Goal: Task Accomplishment & Management: Complete application form

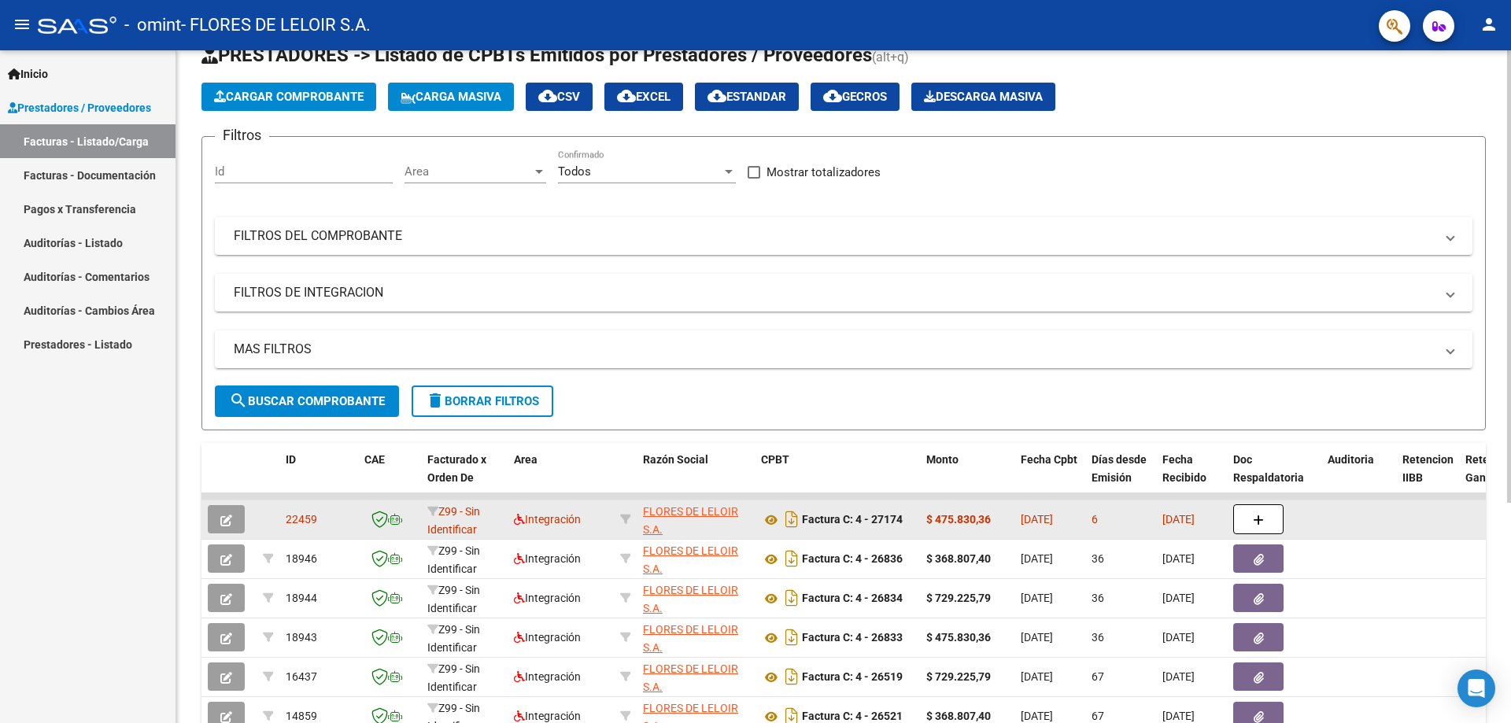
scroll to position [79, 0]
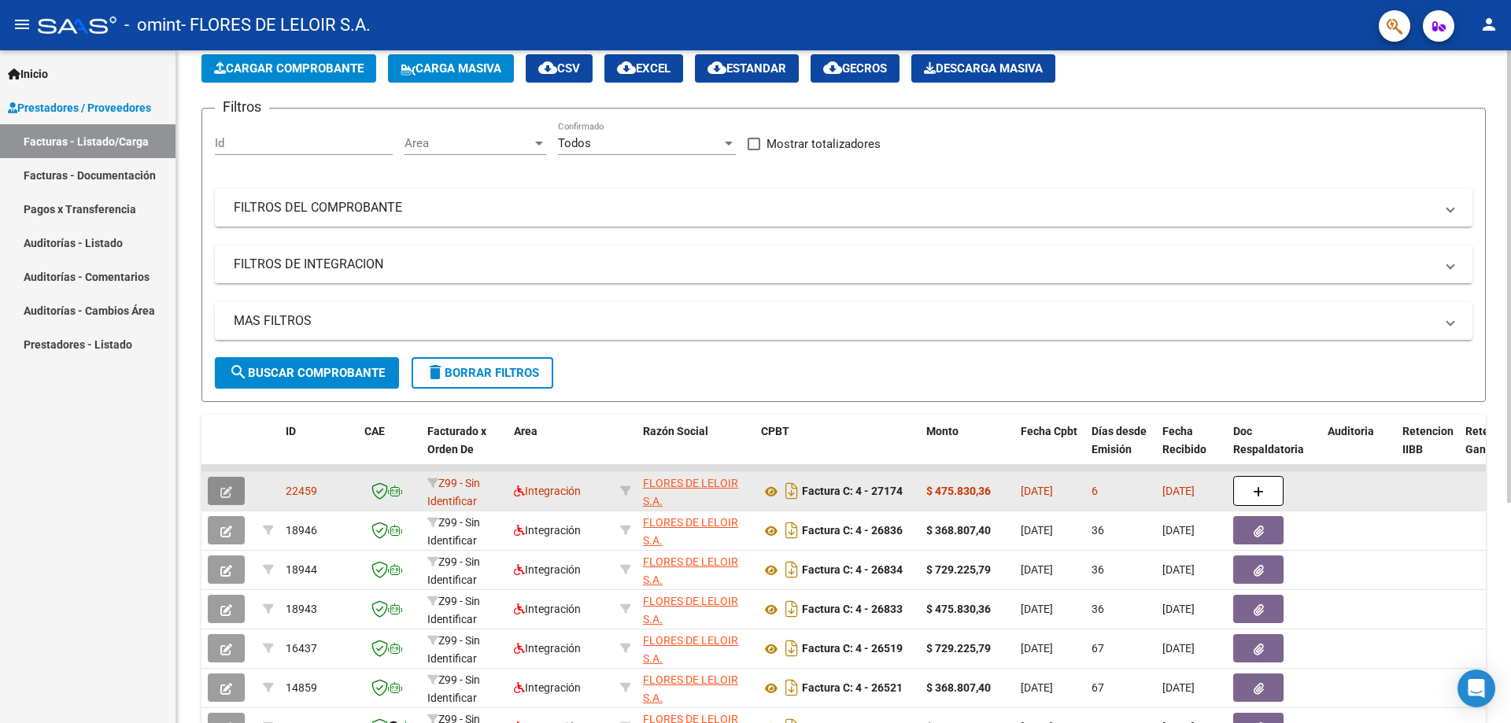
click at [228, 493] on icon "button" at bounding box center [226, 492] width 12 height 12
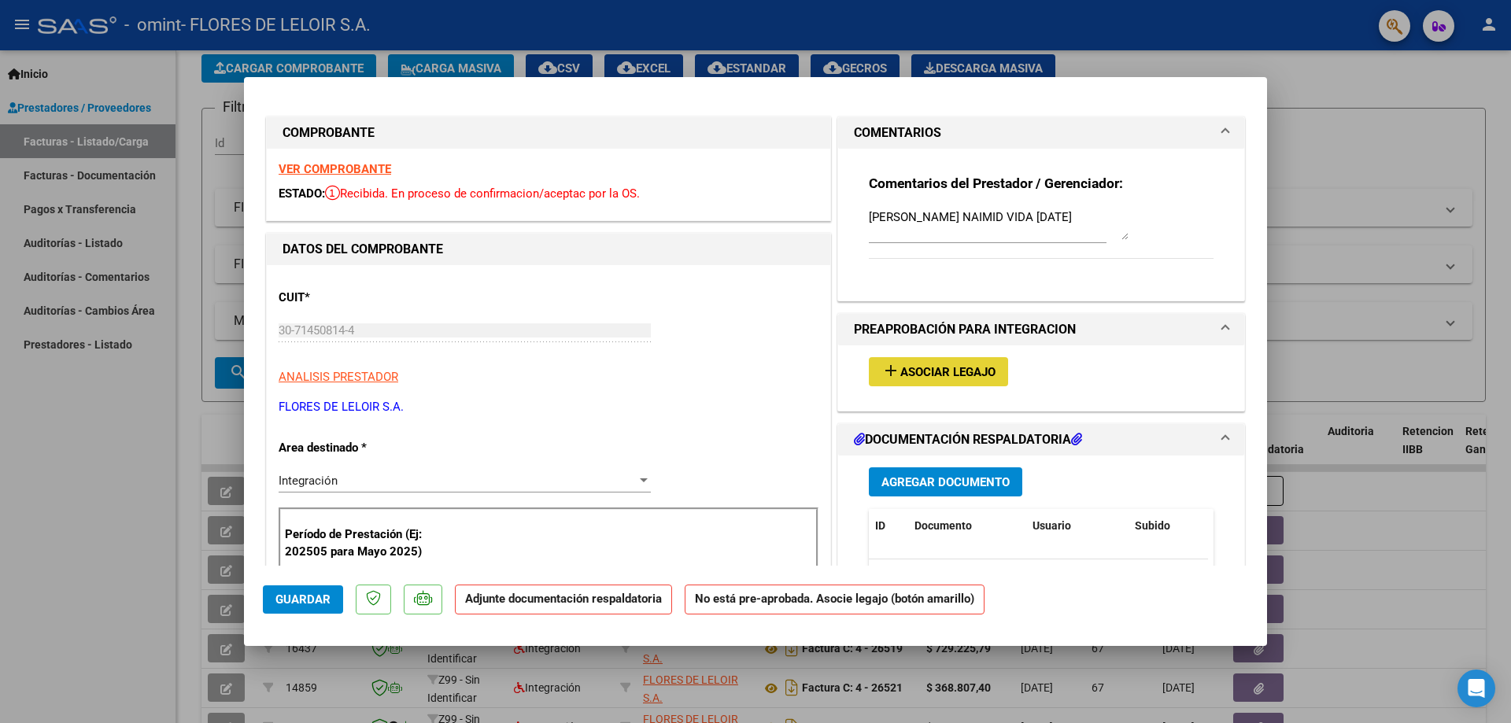
click at [903, 381] on button "add Asociar Legajo" at bounding box center [938, 371] width 139 height 29
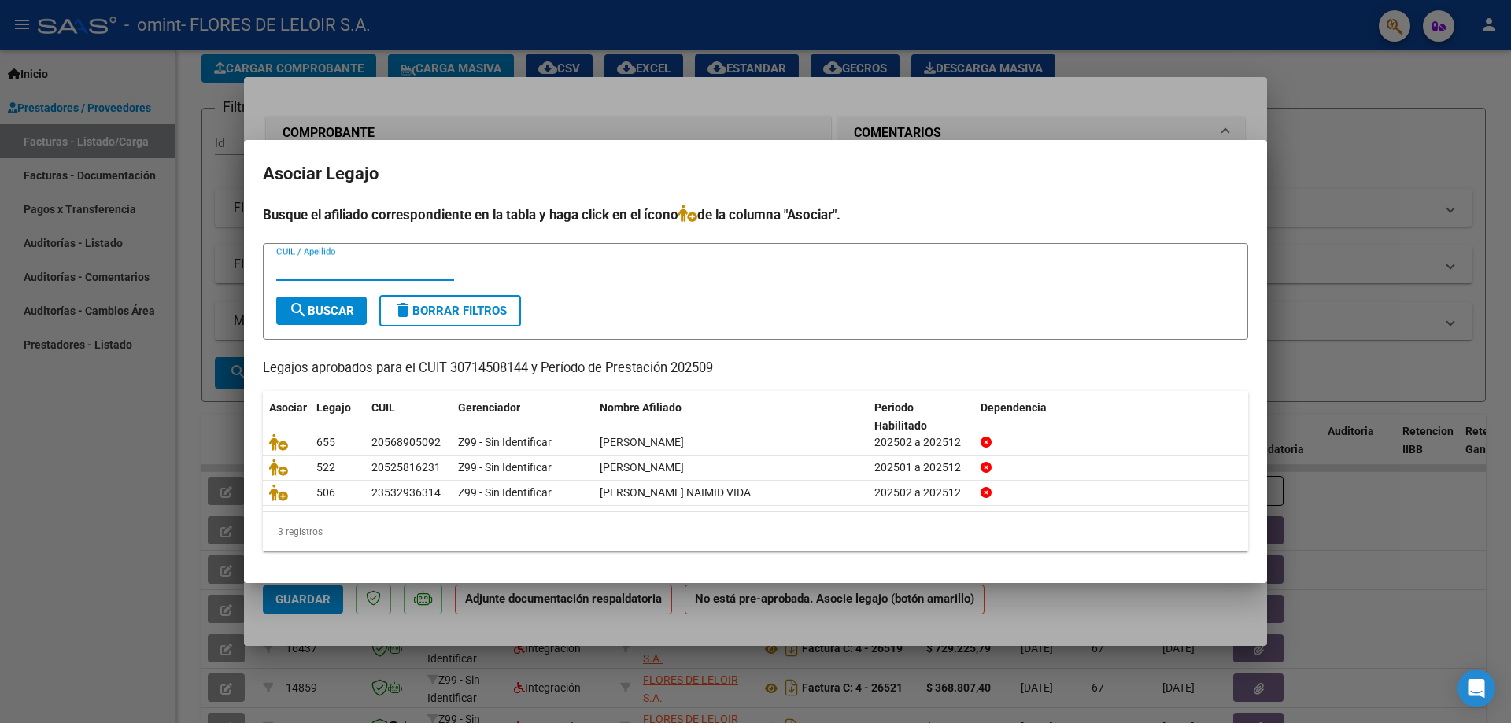
click at [265, 615] on div at bounding box center [755, 361] width 1511 height 723
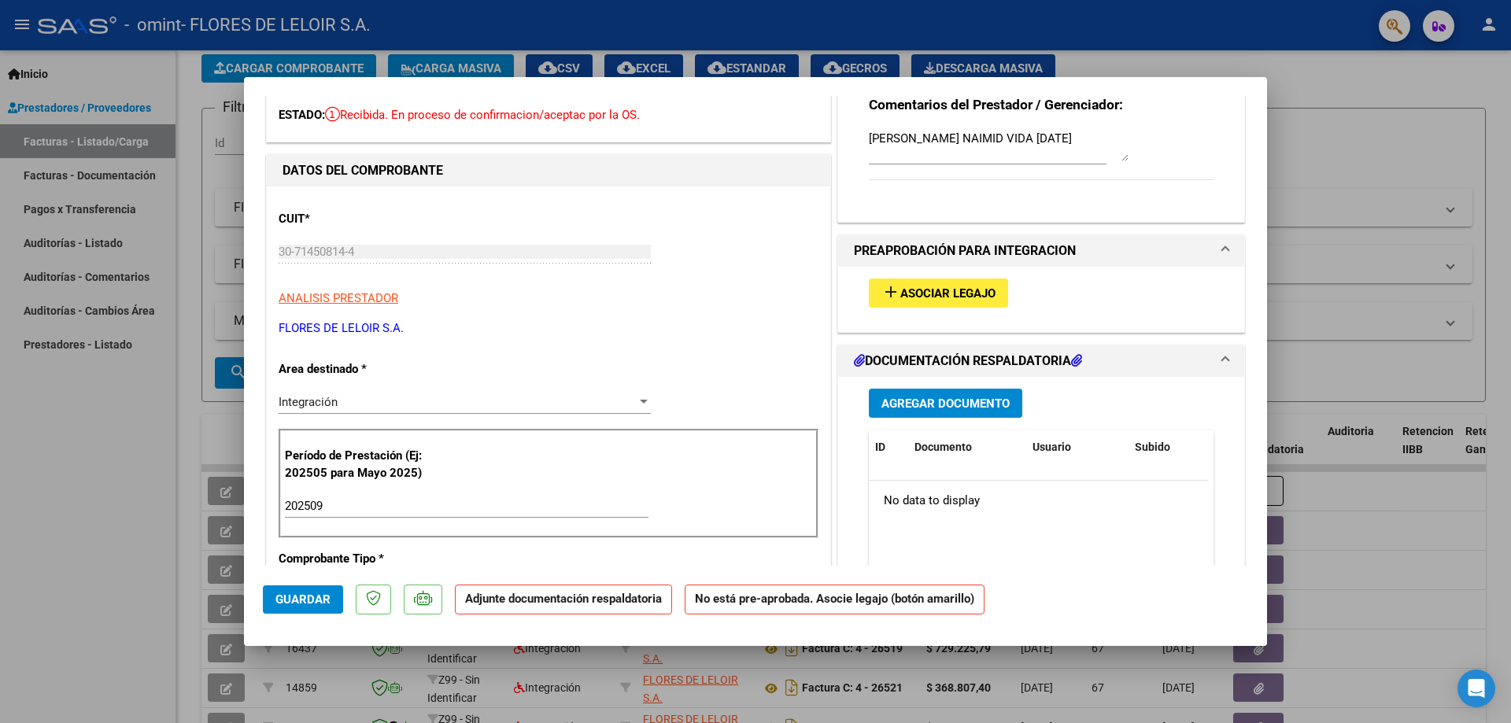
scroll to position [0, 0]
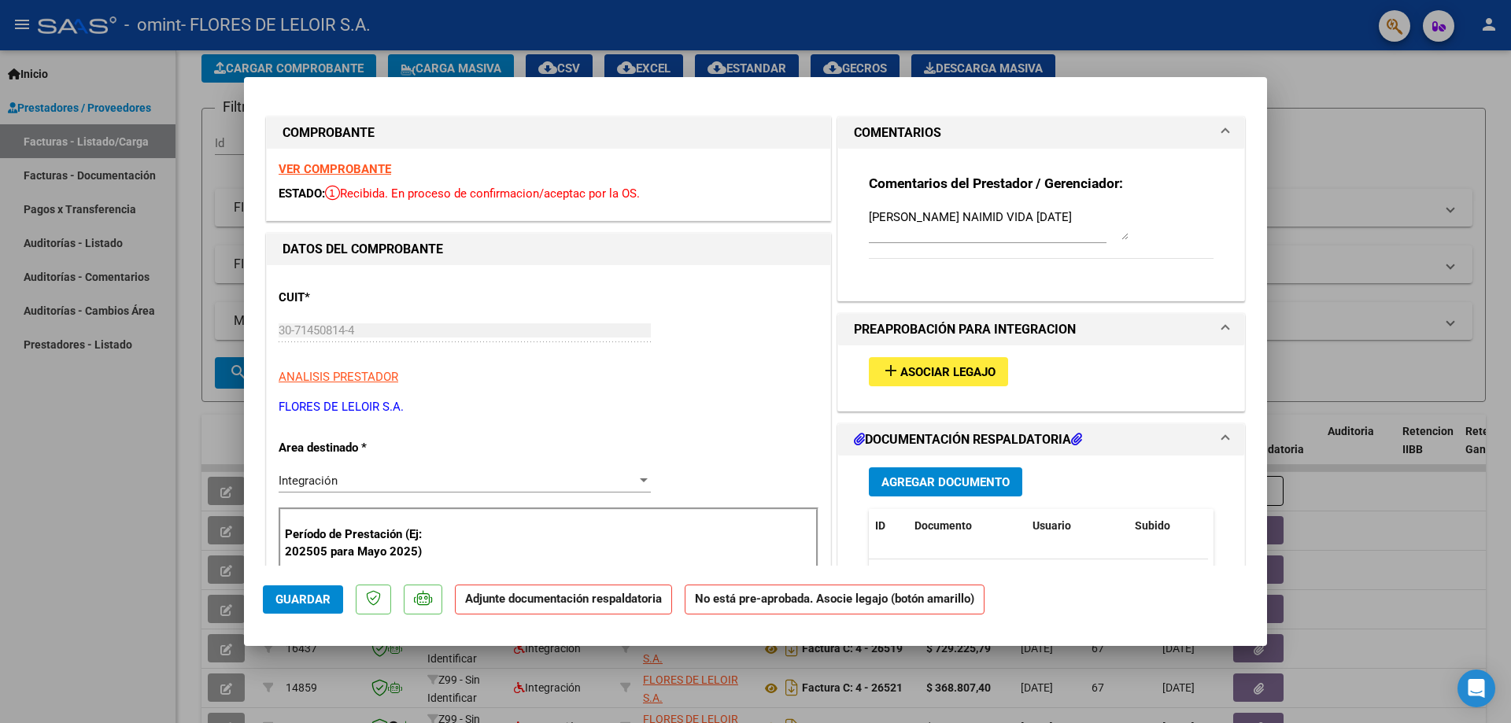
click at [209, 489] on div at bounding box center [755, 361] width 1511 height 723
type input "$ 0,00"
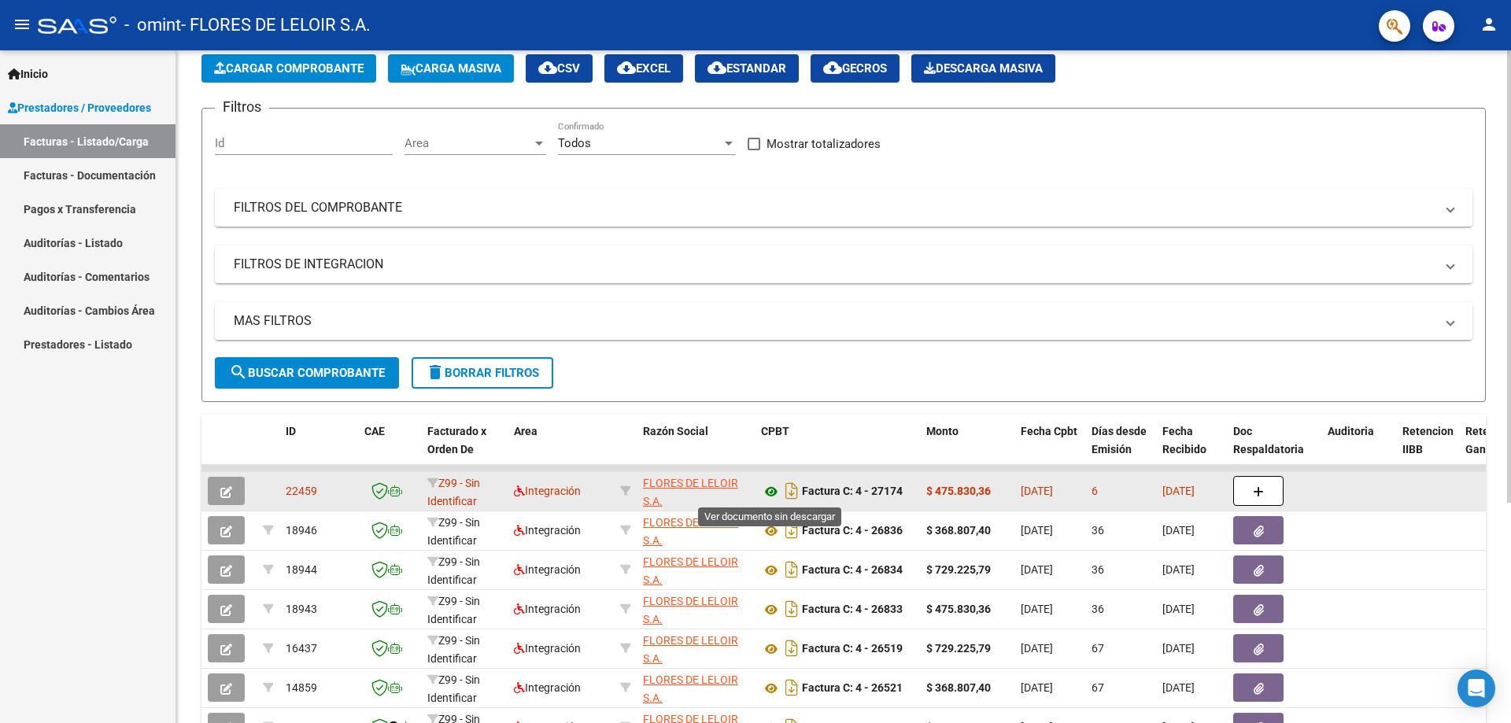
click at [766, 496] on icon at bounding box center [771, 491] width 20 height 19
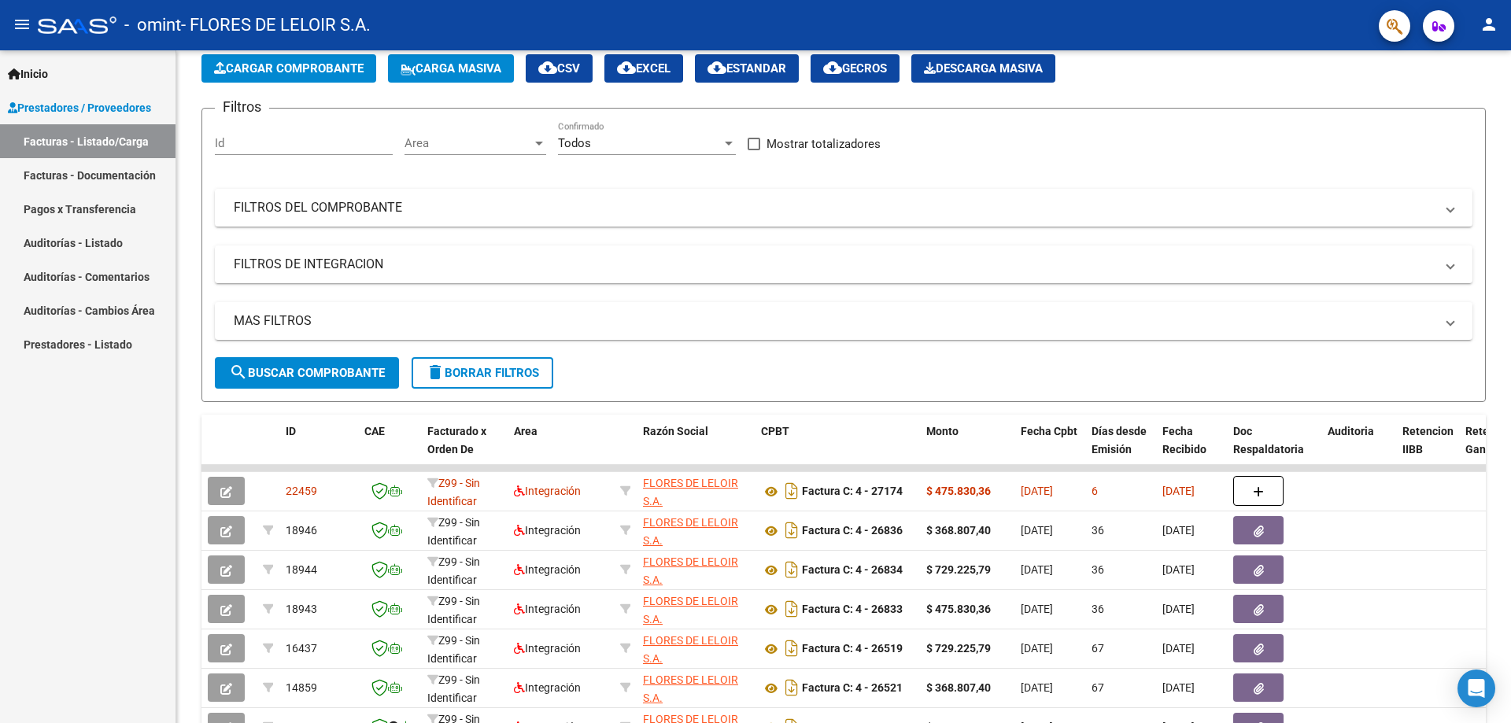
click at [227, 504] on button "button" at bounding box center [226, 491] width 37 height 28
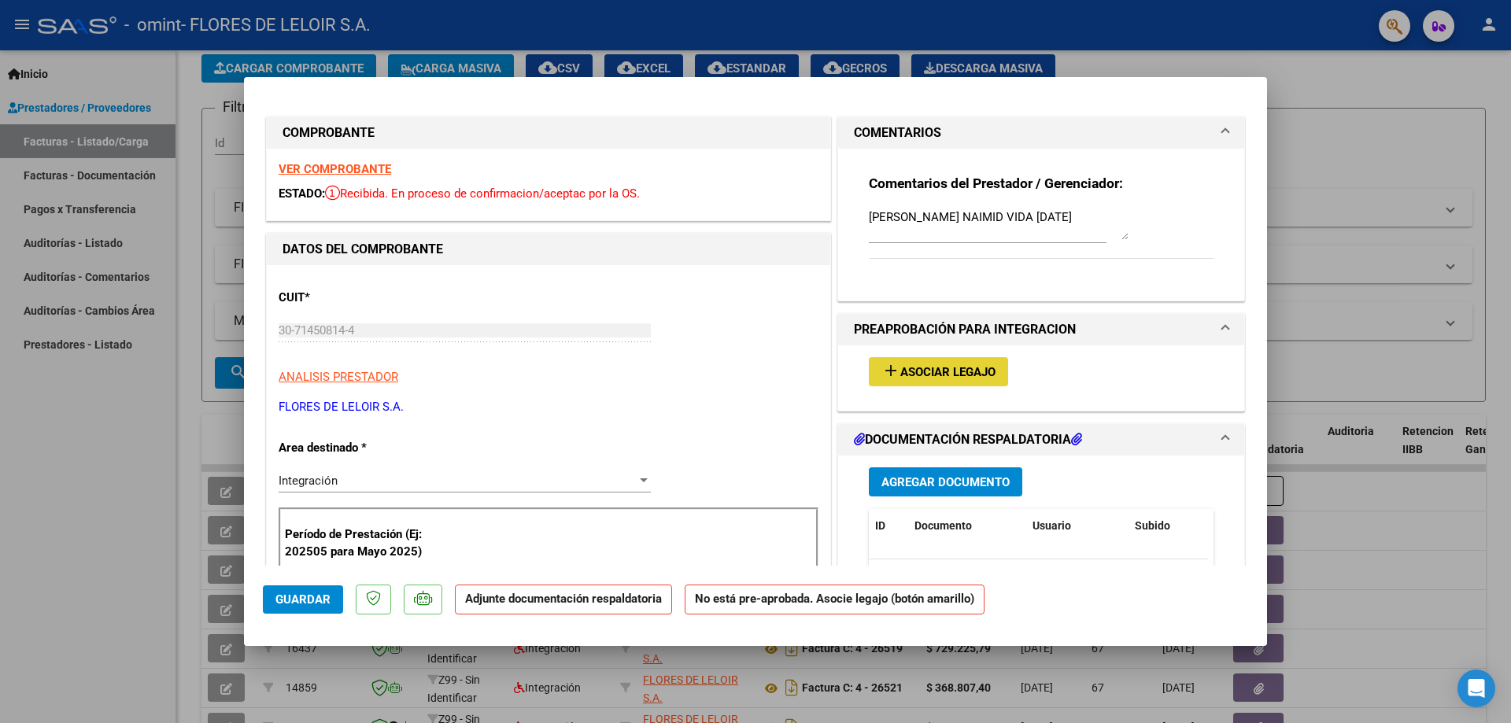
click at [950, 382] on button "add Asociar Legajo" at bounding box center [938, 371] width 139 height 29
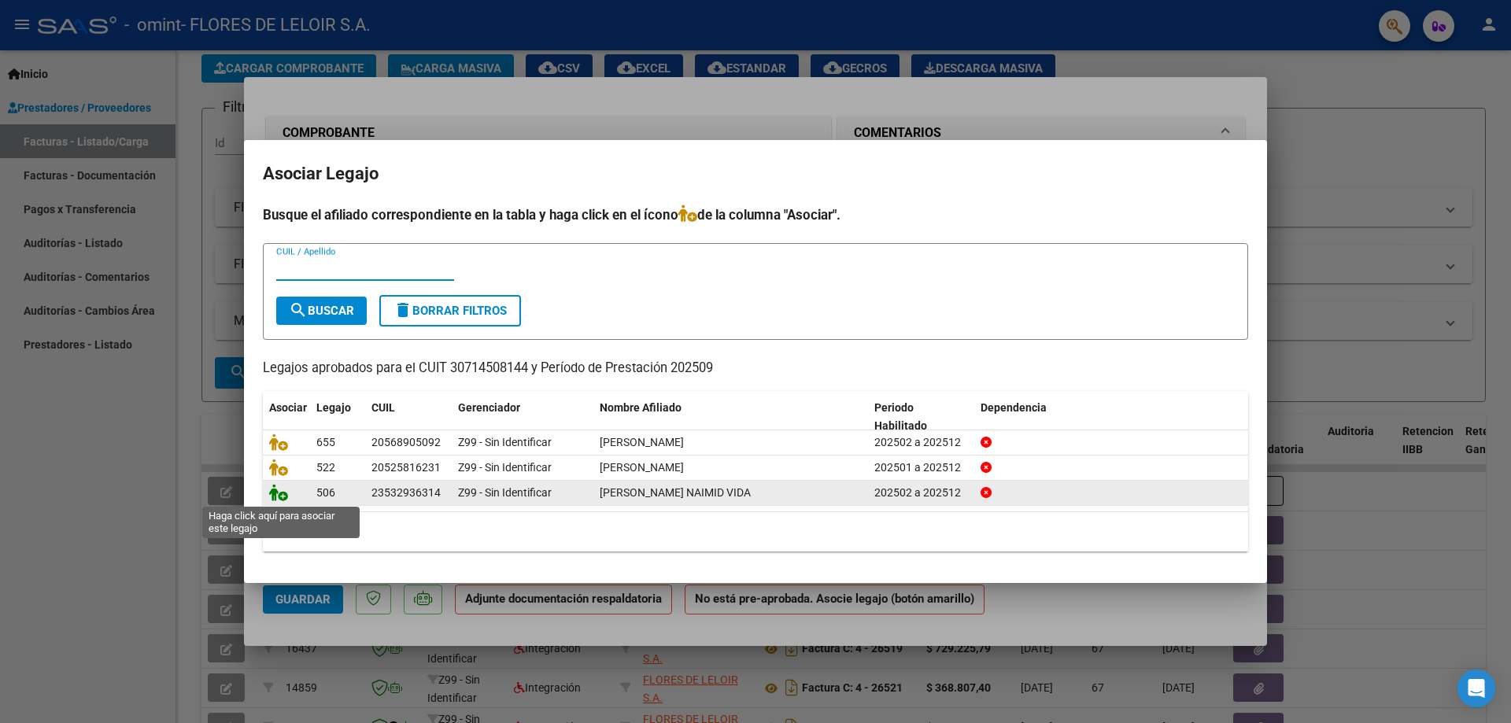
click at [279, 496] on icon at bounding box center [278, 492] width 19 height 17
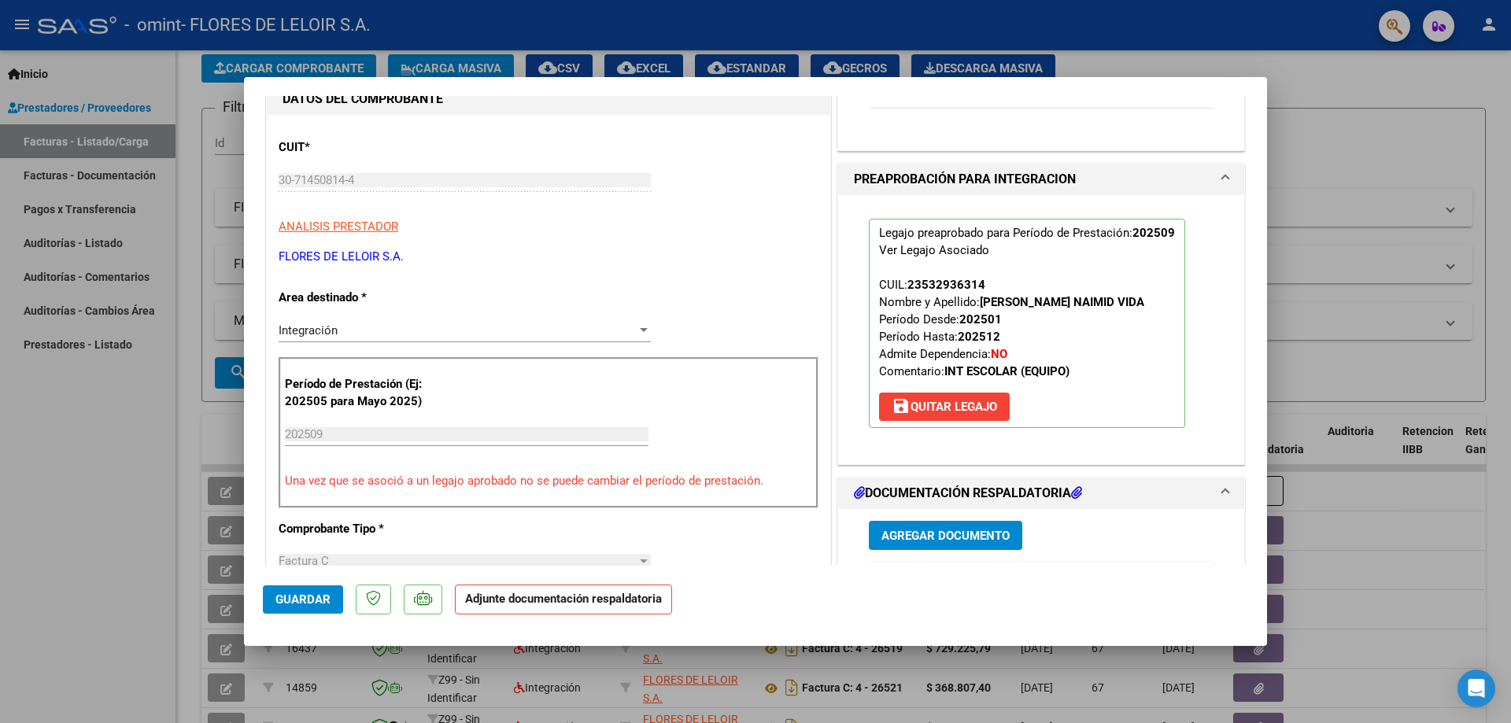
scroll to position [315, 0]
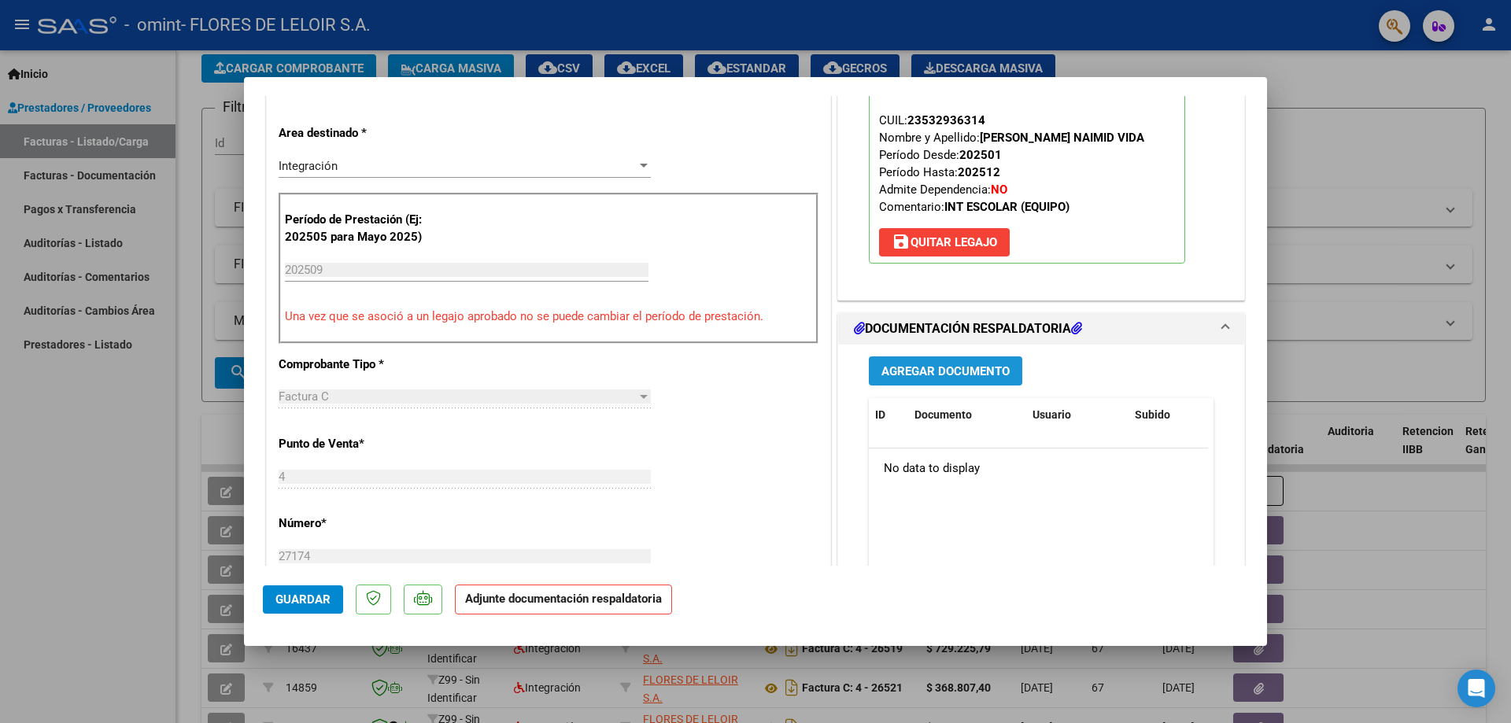
click at [896, 381] on button "Agregar Documento" at bounding box center [945, 370] width 153 height 29
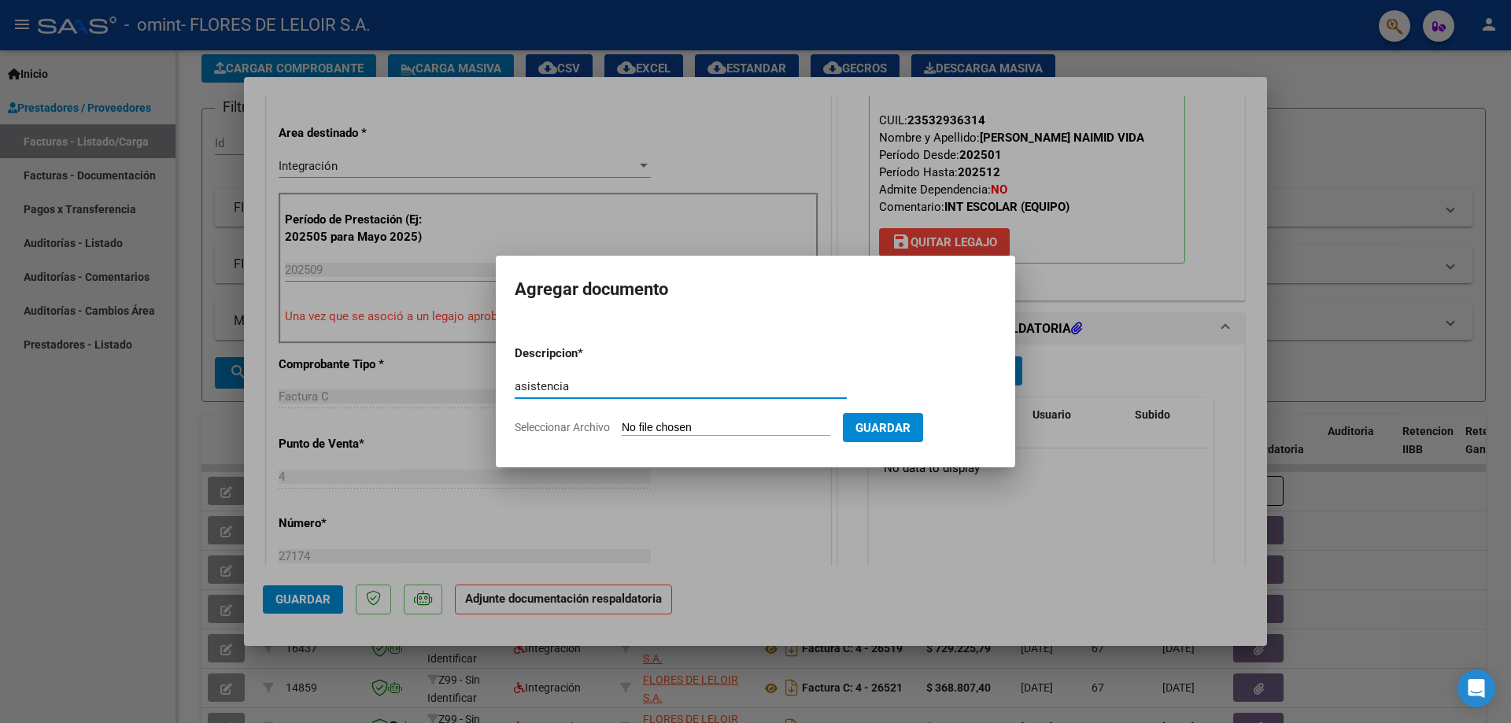
type input "asistencia"
click at [641, 432] on input "Seleccionar Archivo" at bounding box center [726, 428] width 209 height 15
type input "C:\fakepath\[PERSON_NAME] NAIMID PLANILLA SEPTIEMBRE.pdf"
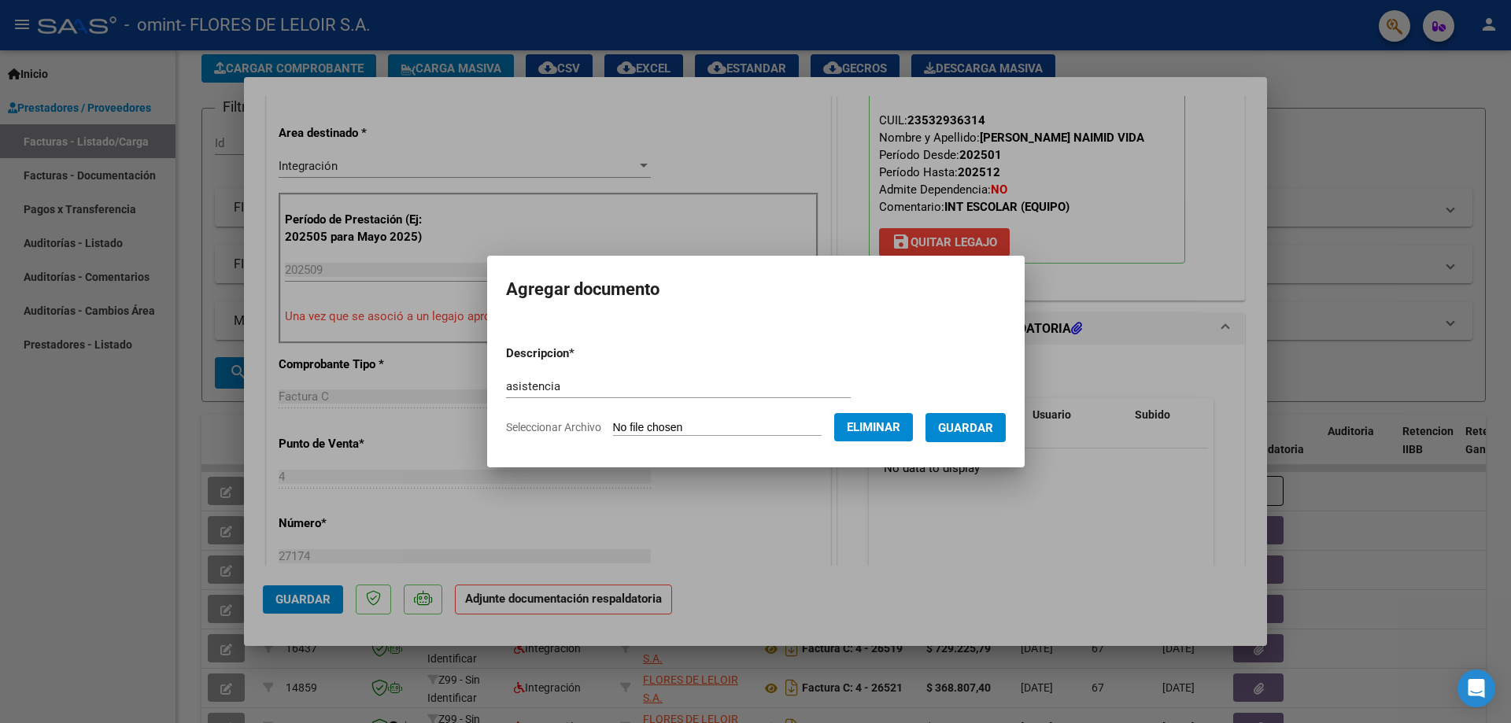
click at [950, 434] on span "Guardar" at bounding box center [965, 428] width 55 height 14
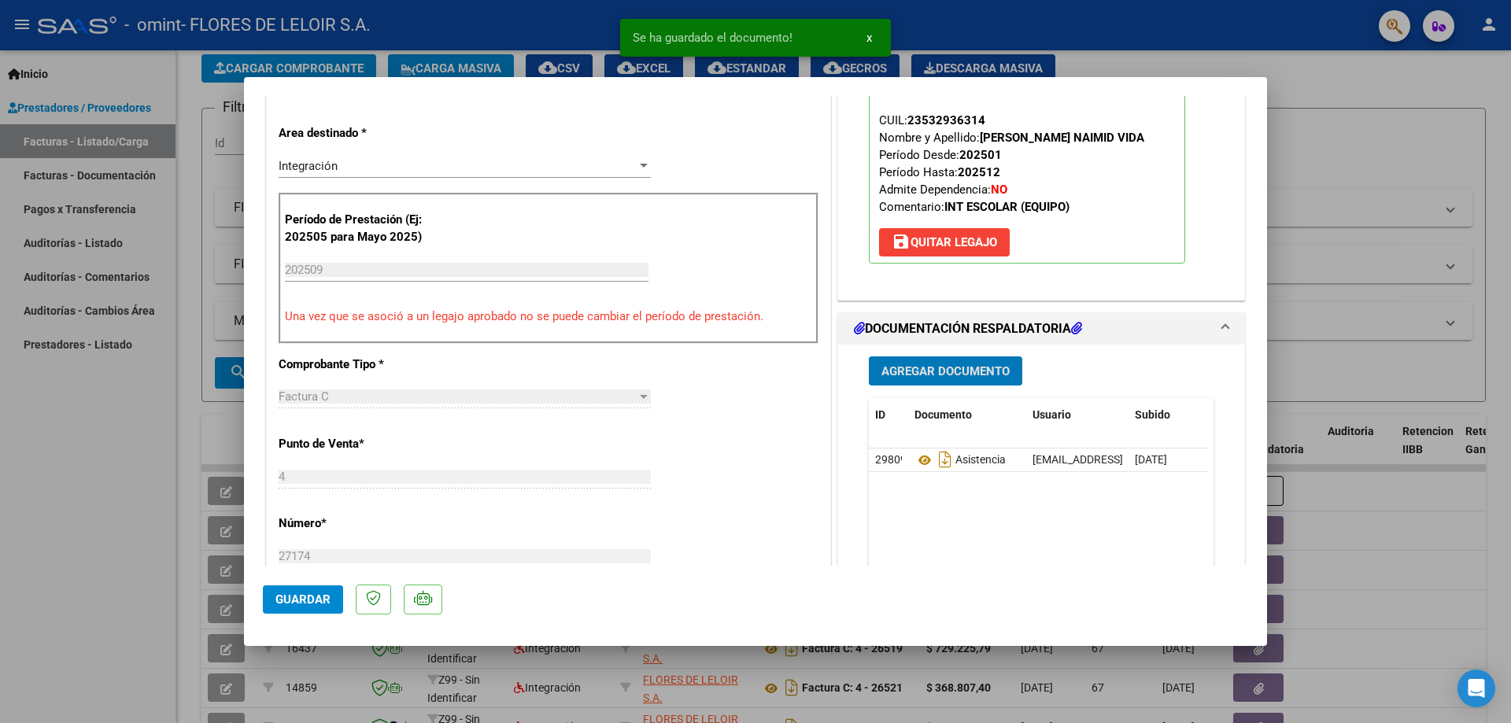
click at [308, 592] on button "Guardar" at bounding box center [303, 599] width 80 height 28
click at [156, 443] on div at bounding box center [755, 361] width 1511 height 723
type input "$ 0,00"
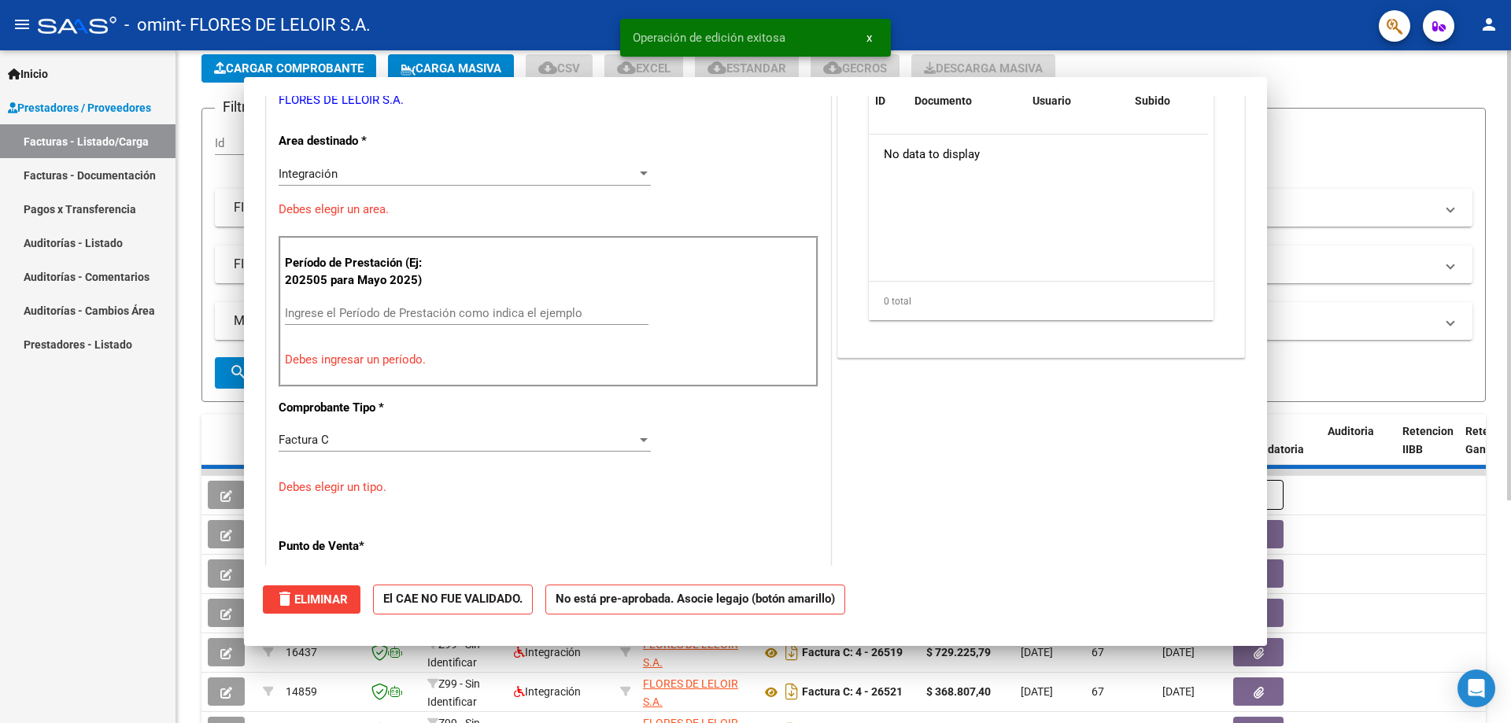
scroll to position [0, 0]
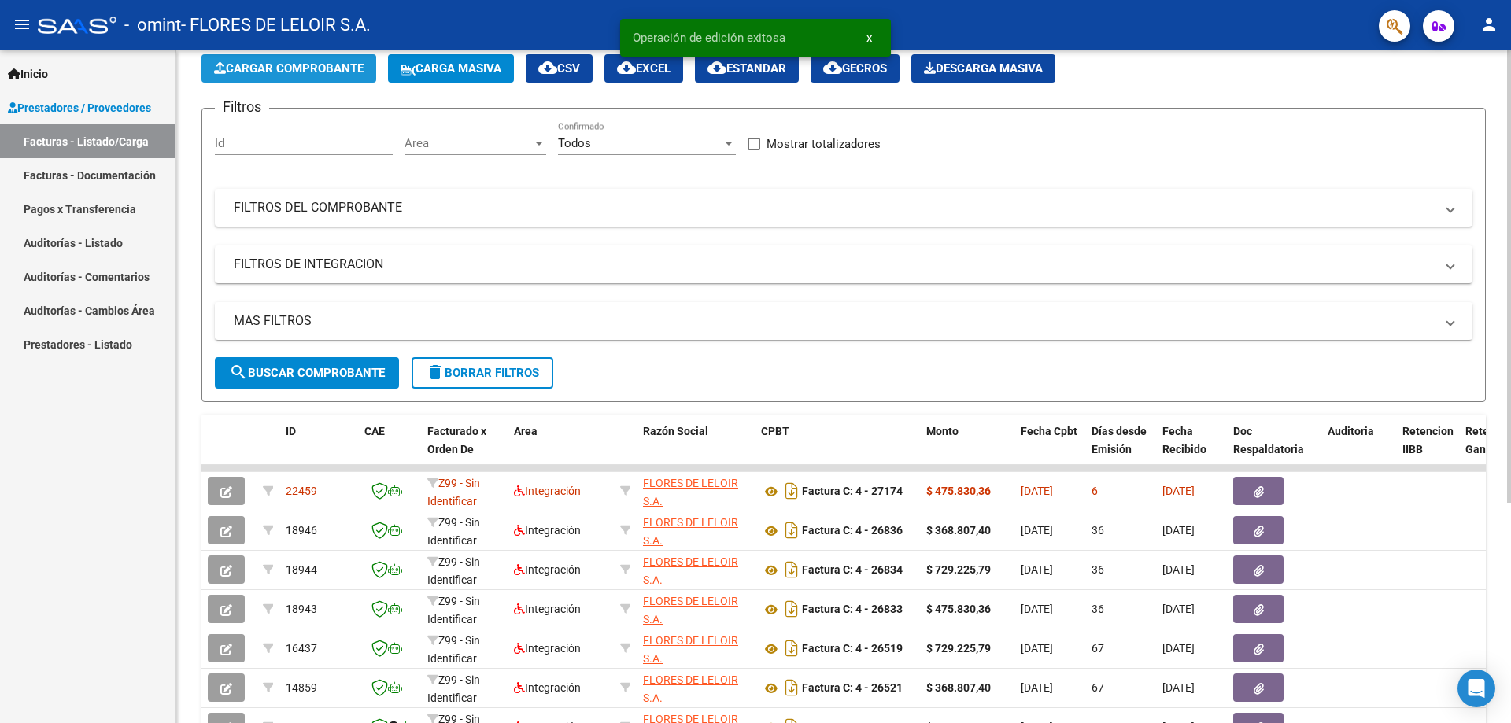
click at [336, 79] on button "Cargar Comprobante" at bounding box center [288, 68] width 175 height 28
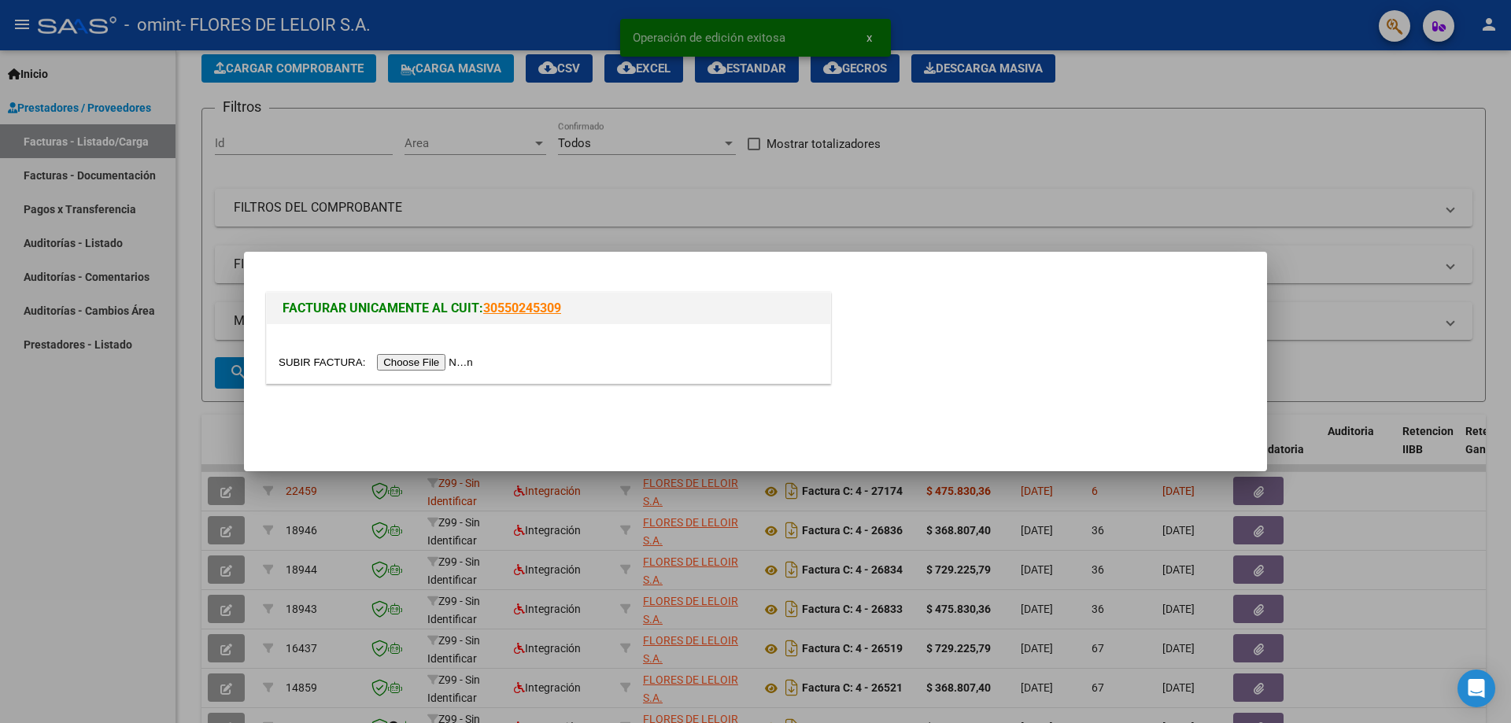
click at [445, 358] on input "file" at bounding box center [378, 362] width 199 height 17
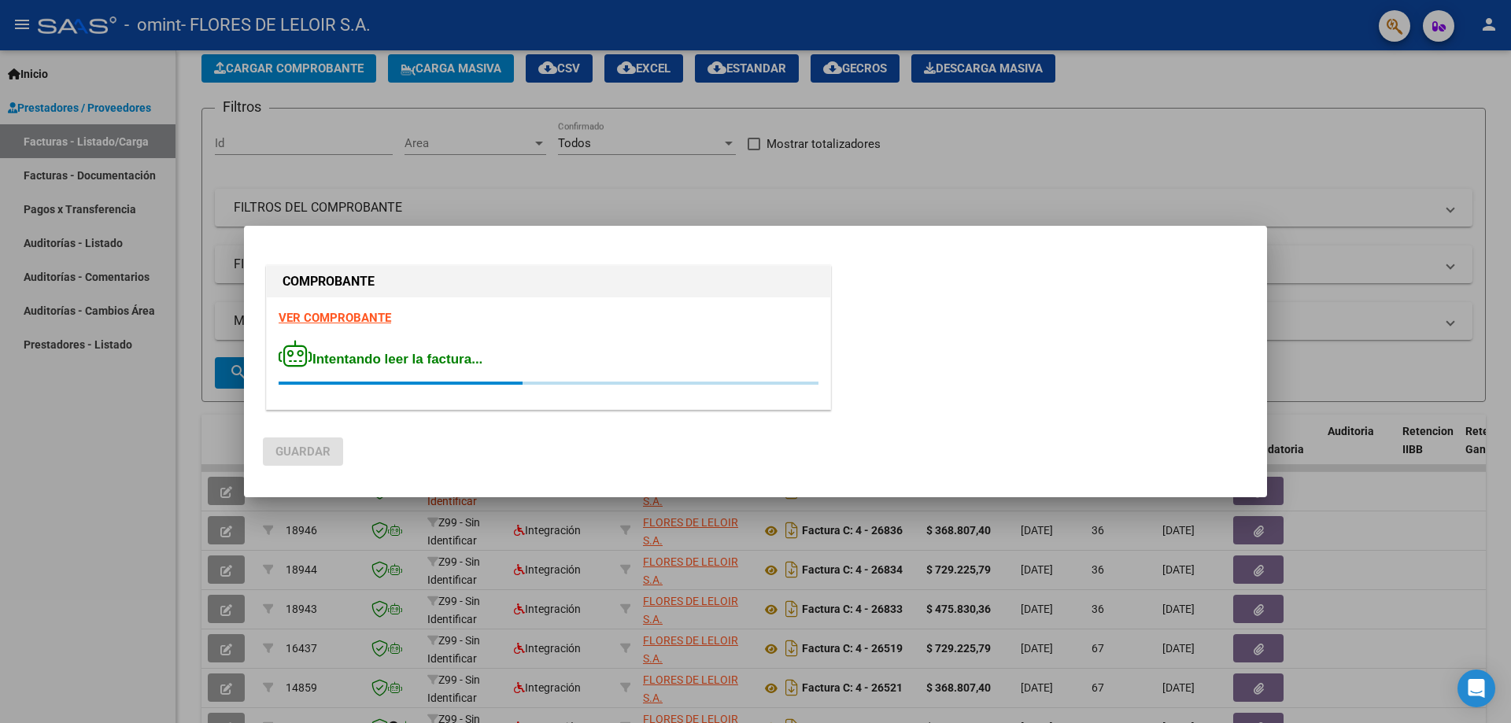
click at [209, 419] on div at bounding box center [755, 361] width 1511 height 723
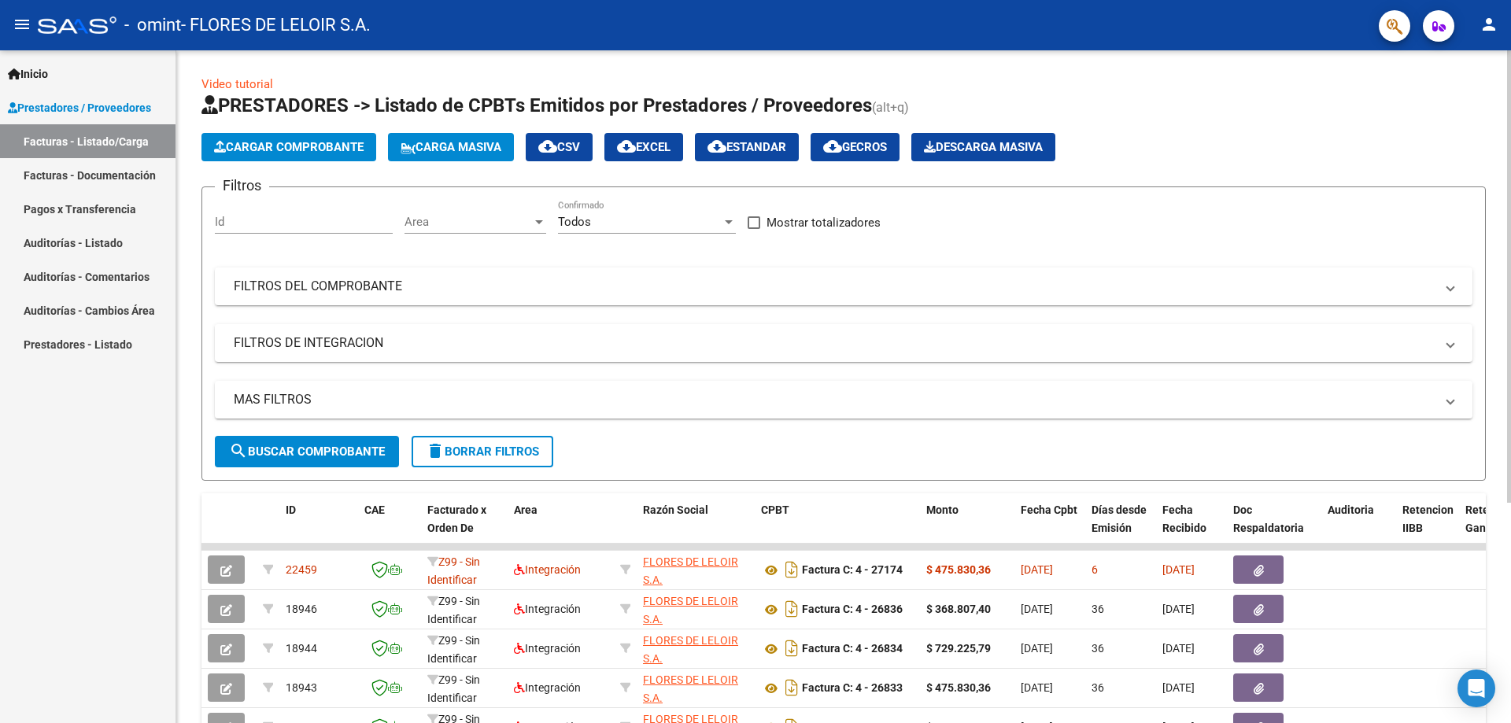
click at [293, 144] on span "Cargar Comprobante" at bounding box center [288, 147] width 149 height 14
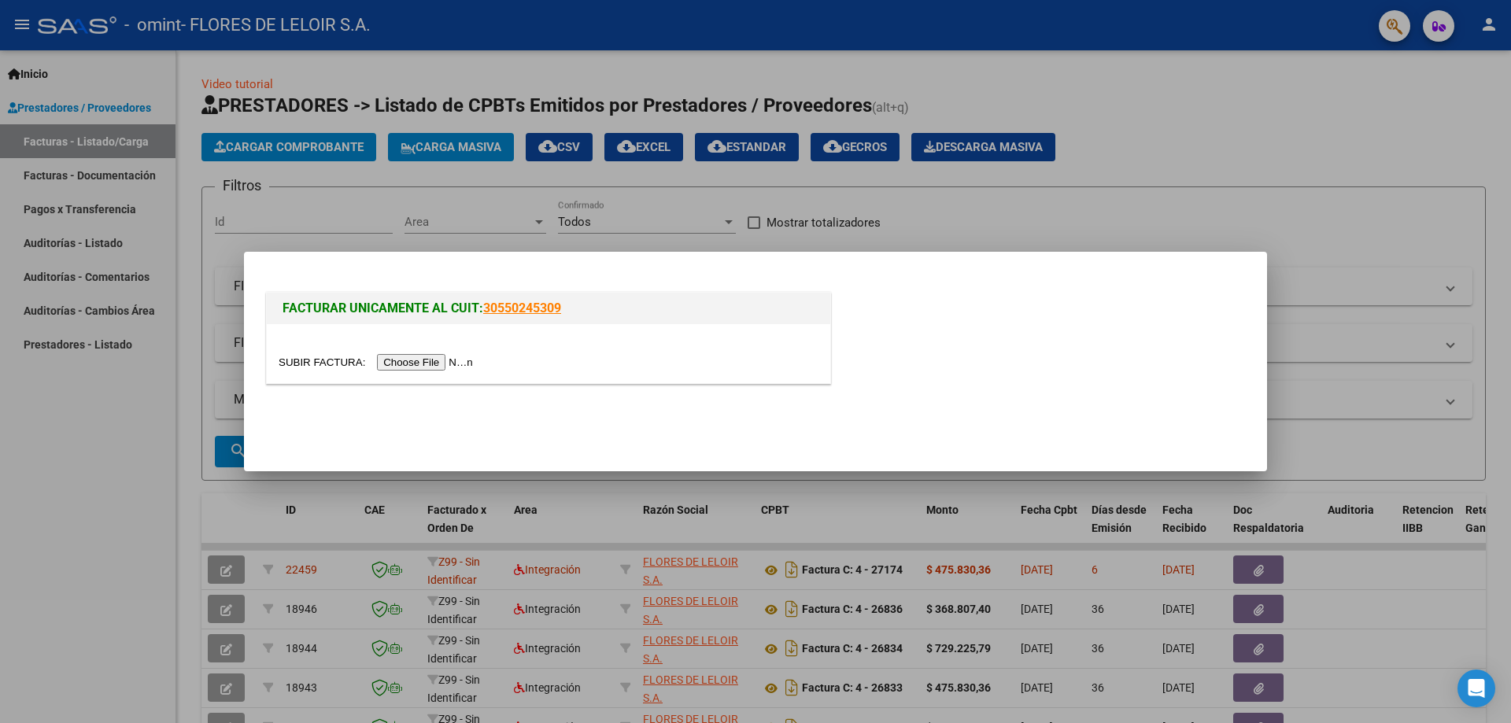
click at [428, 360] on input "file" at bounding box center [378, 362] width 199 height 17
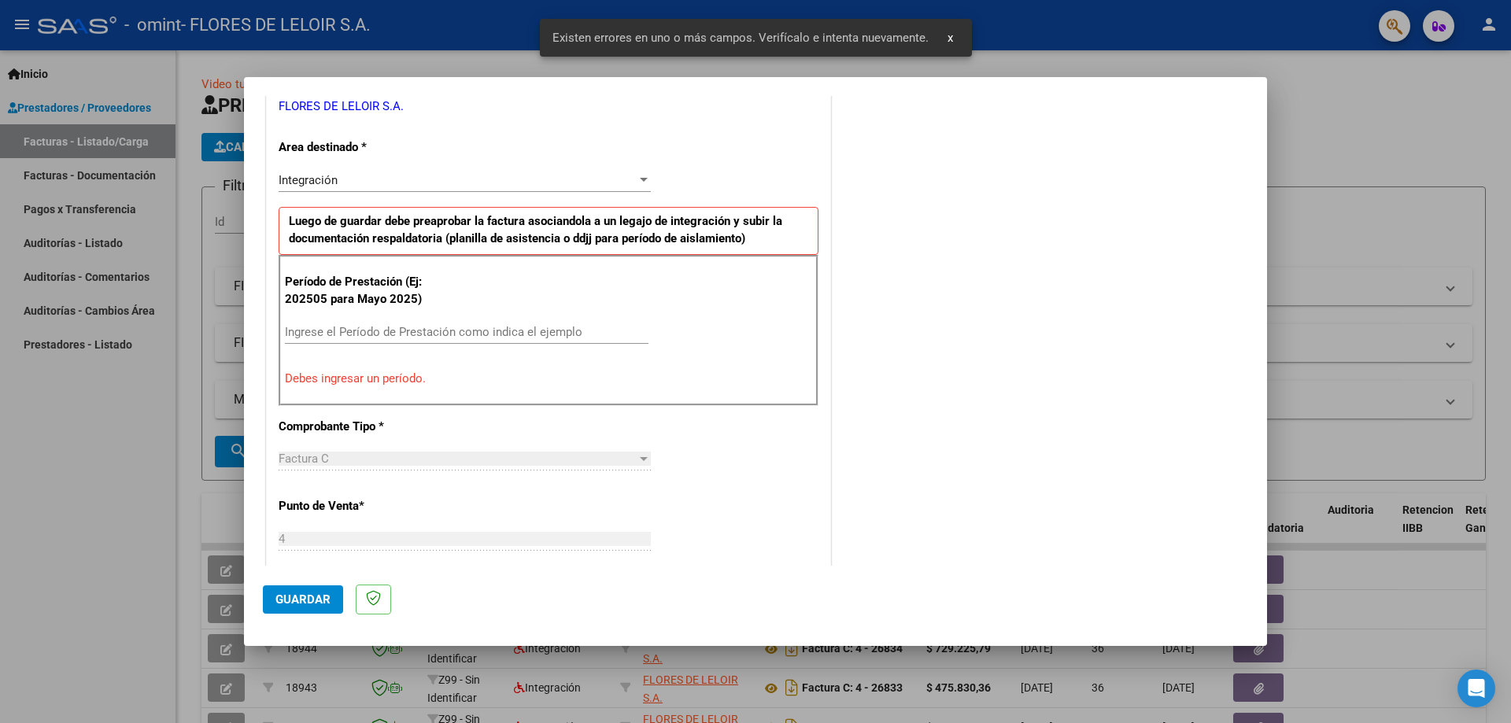
scroll to position [362, 0]
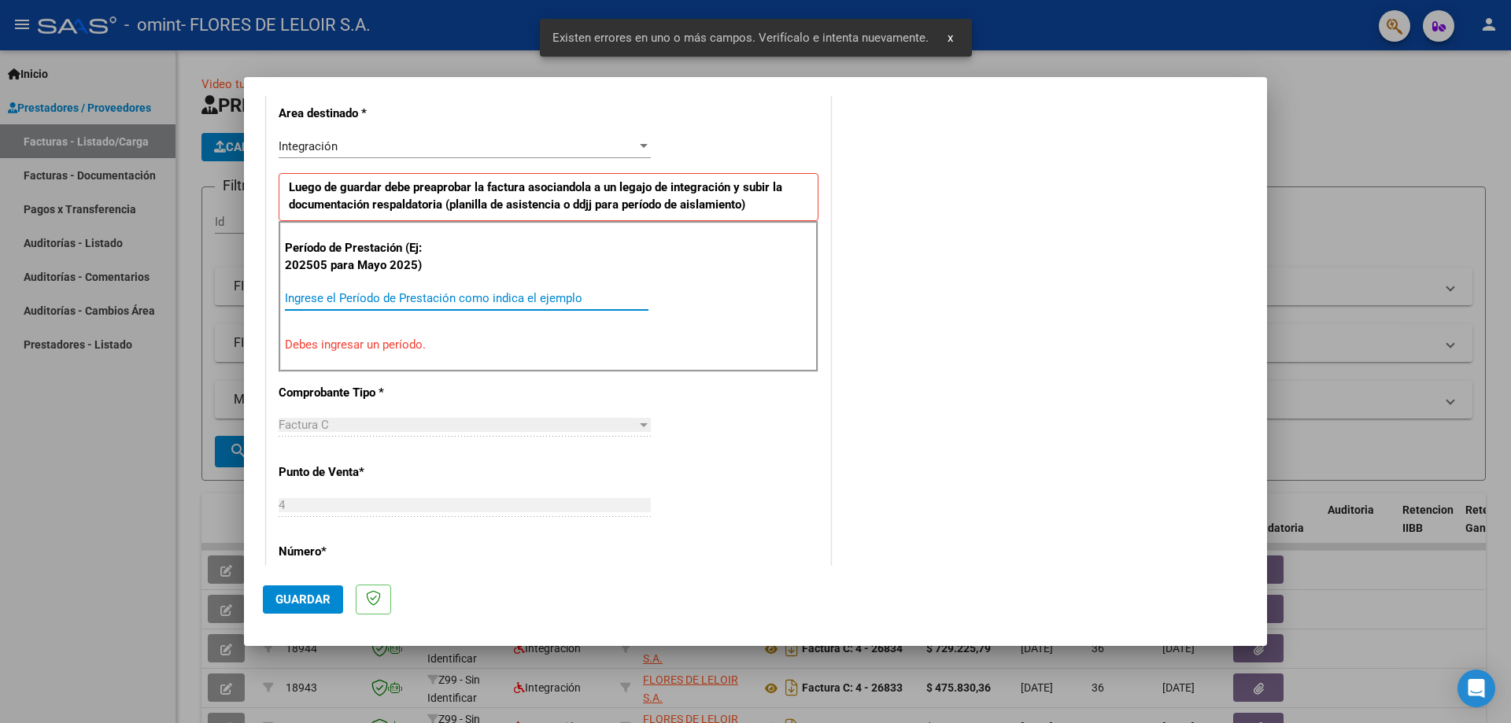
click at [461, 303] on input "Ingrese el Período de Prestación como indica el ejemplo" at bounding box center [467, 298] width 364 height 14
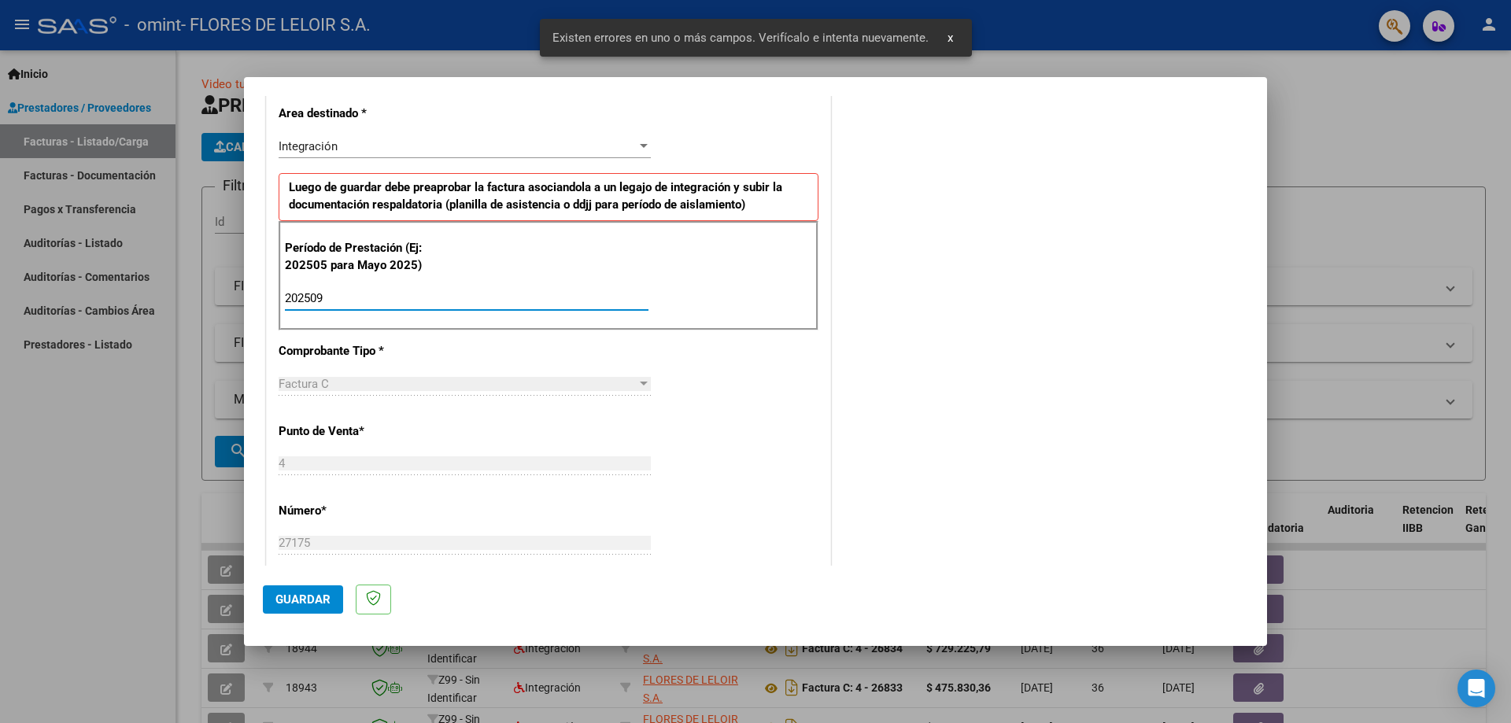
type input "202509"
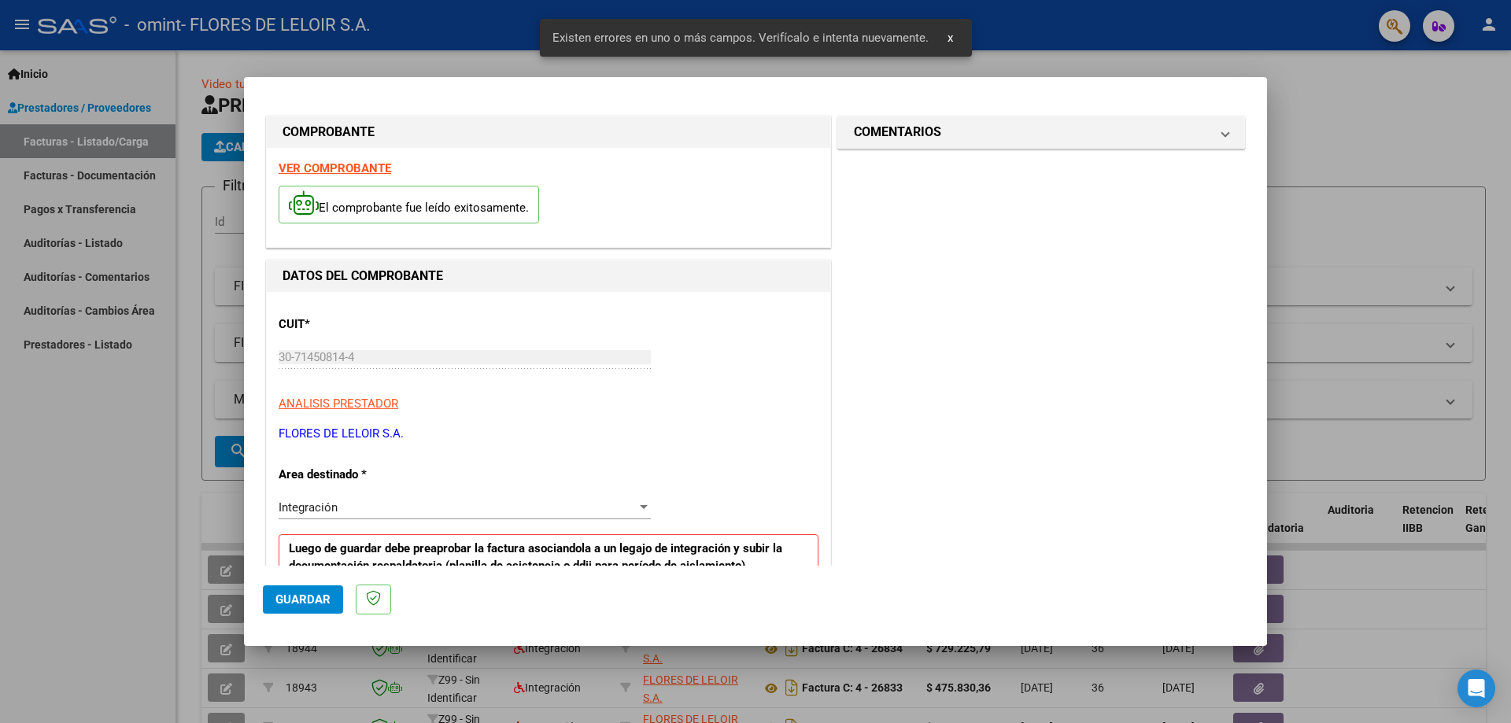
scroll to position [0, 0]
click at [914, 133] on h1 "COMENTARIOS" at bounding box center [897, 133] width 87 height 19
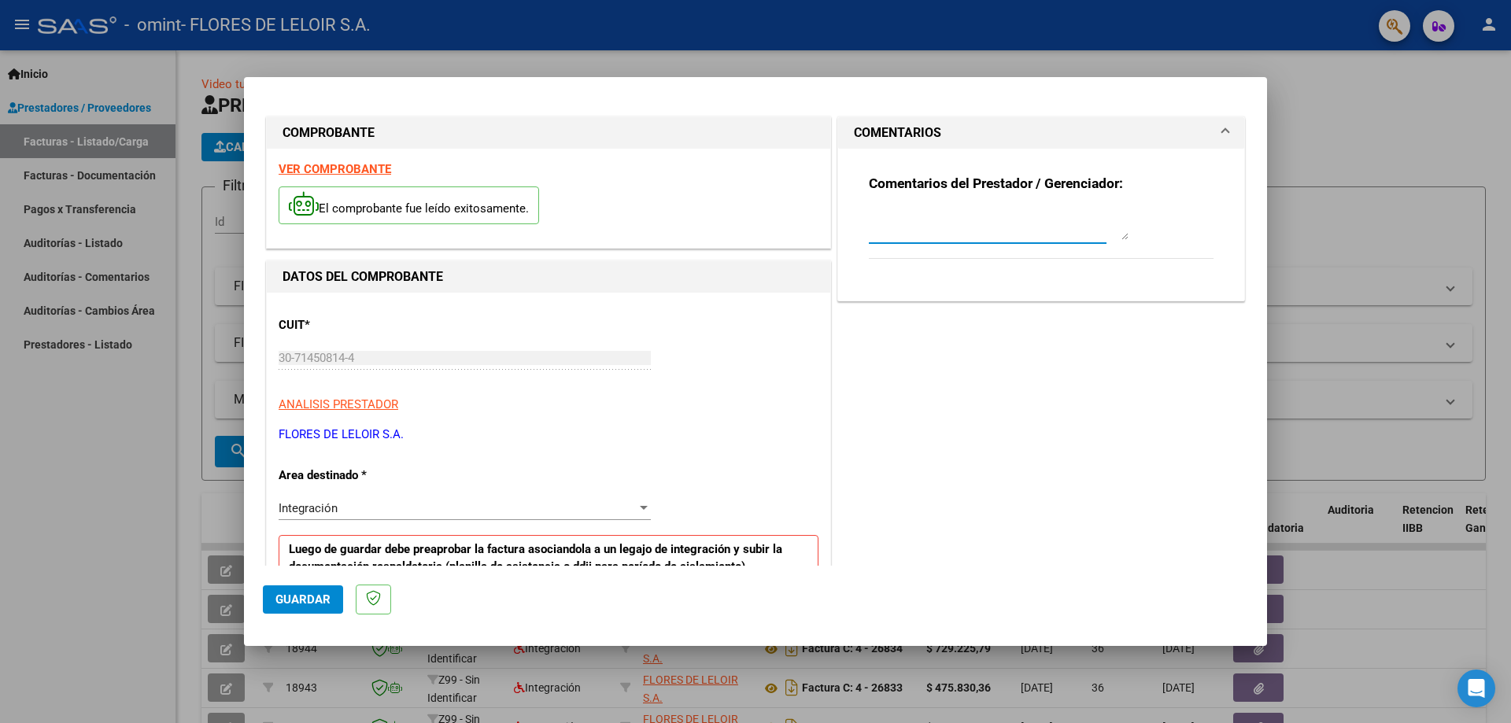
click at [922, 238] on textarea at bounding box center [999, 224] width 260 height 31
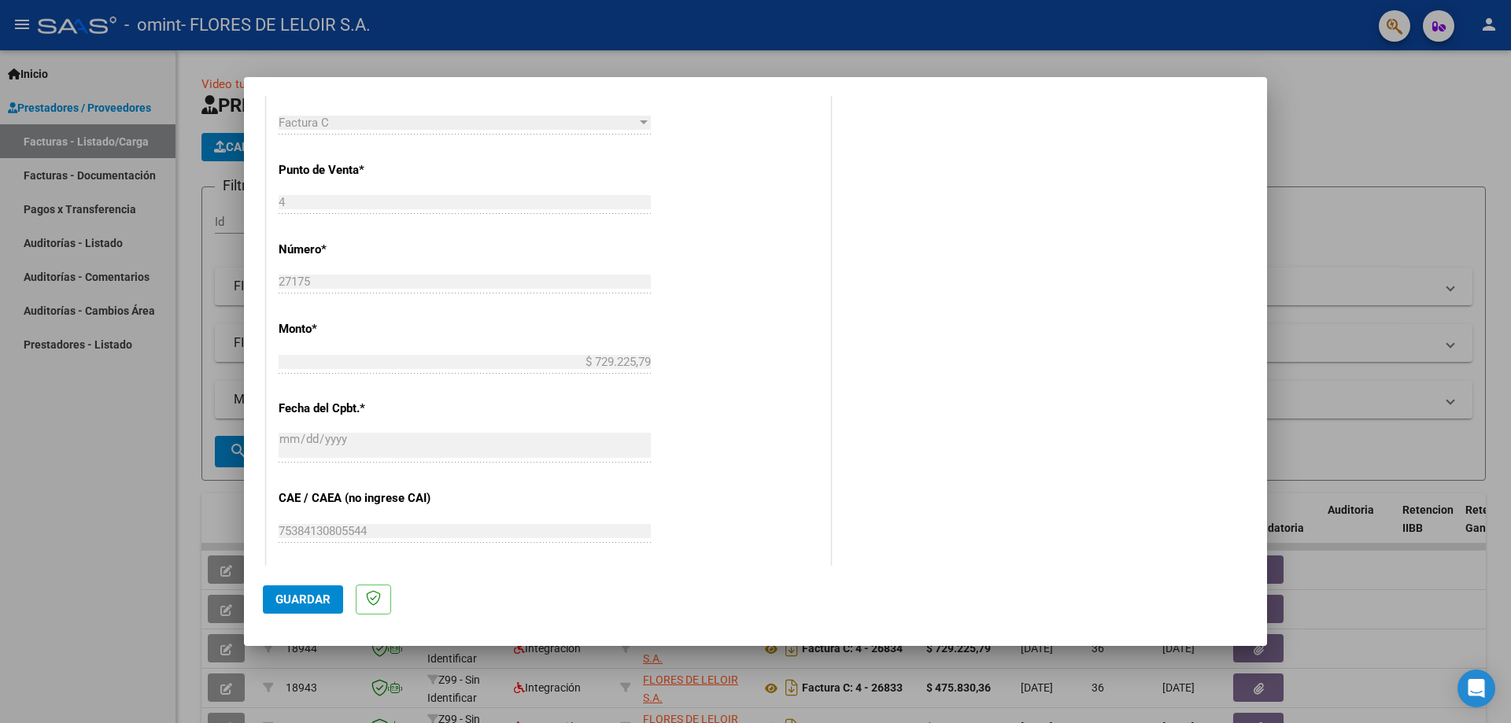
scroll to position [629, 0]
type textarea "[PERSON_NAME] [DATE]"
click at [331, 589] on button "Guardar" at bounding box center [303, 599] width 80 height 28
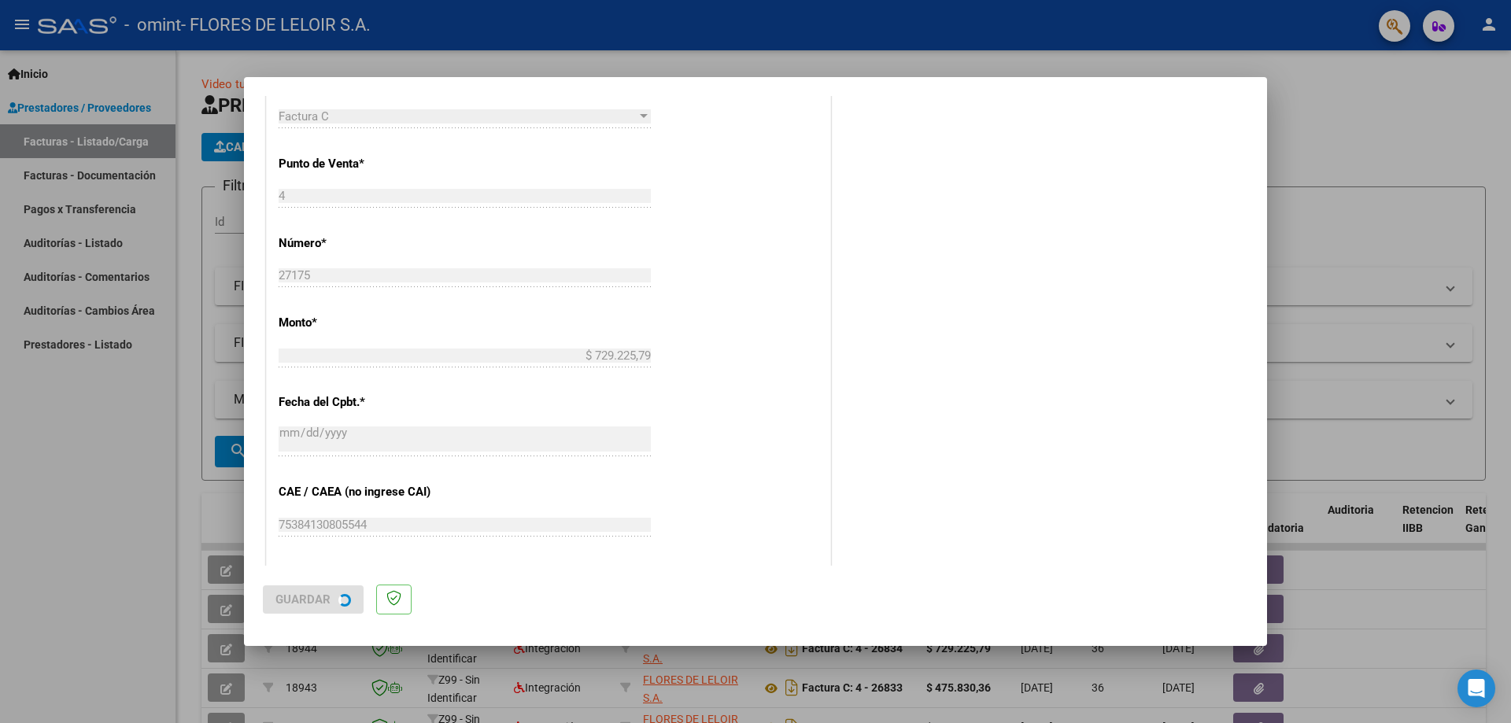
scroll to position [0, 0]
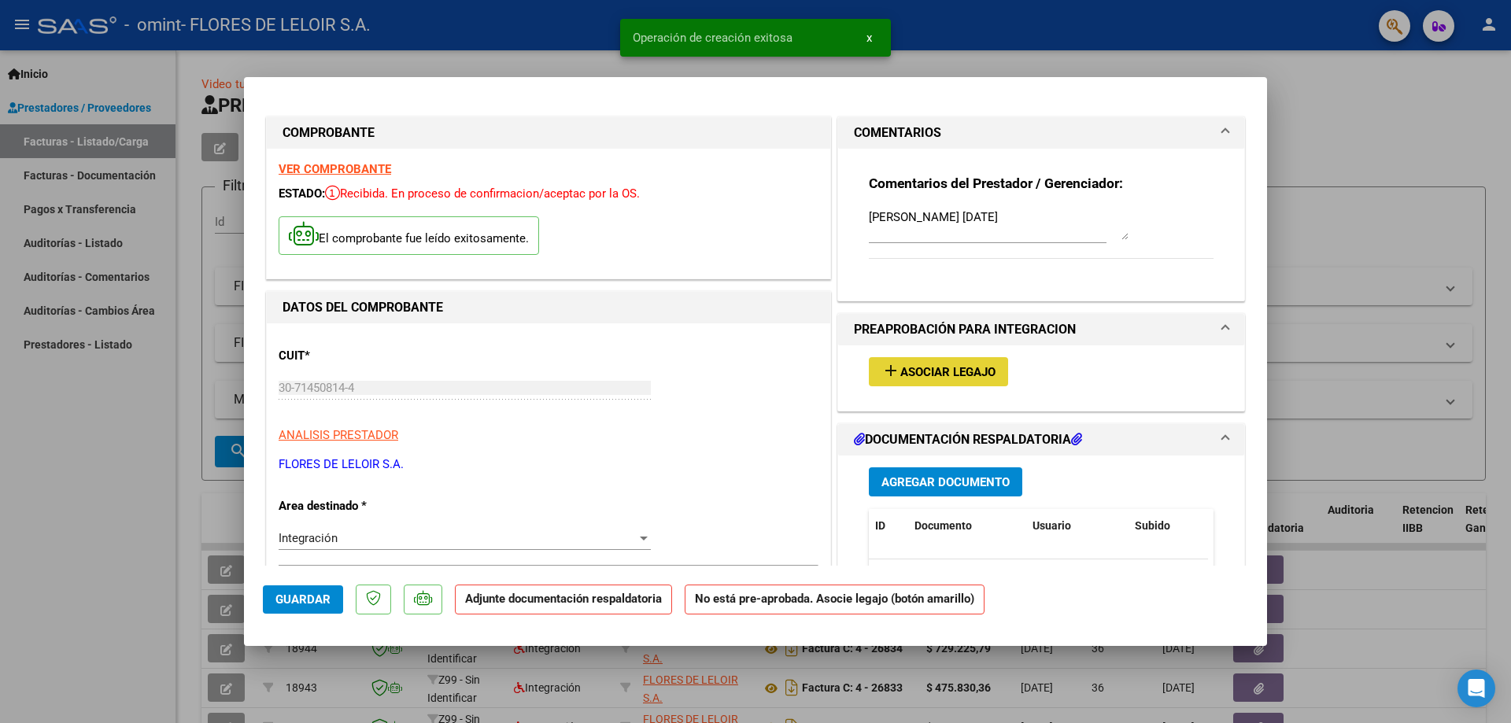
click at [955, 379] on button "add Asociar Legajo" at bounding box center [938, 371] width 139 height 29
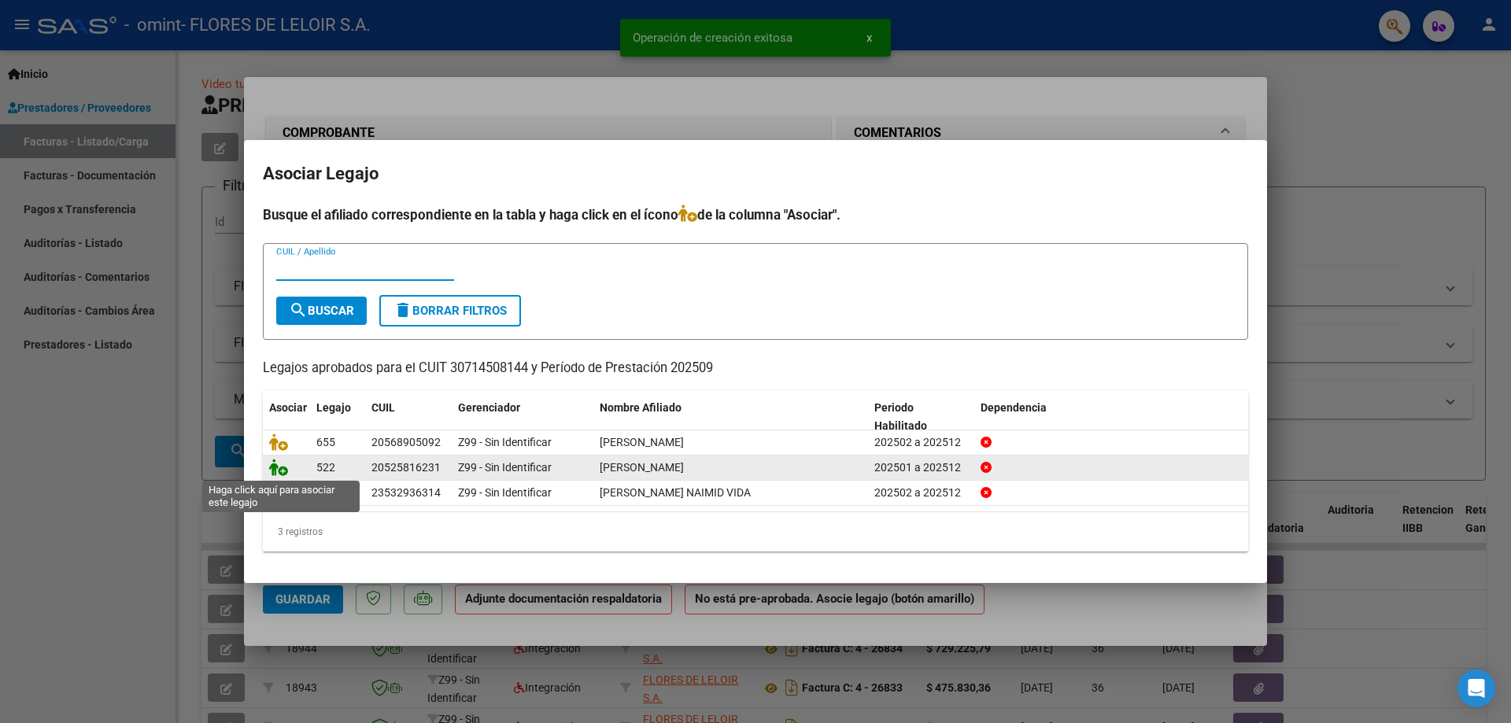
click at [282, 471] on icon at bounding box center [278, 467] width 19 height 17
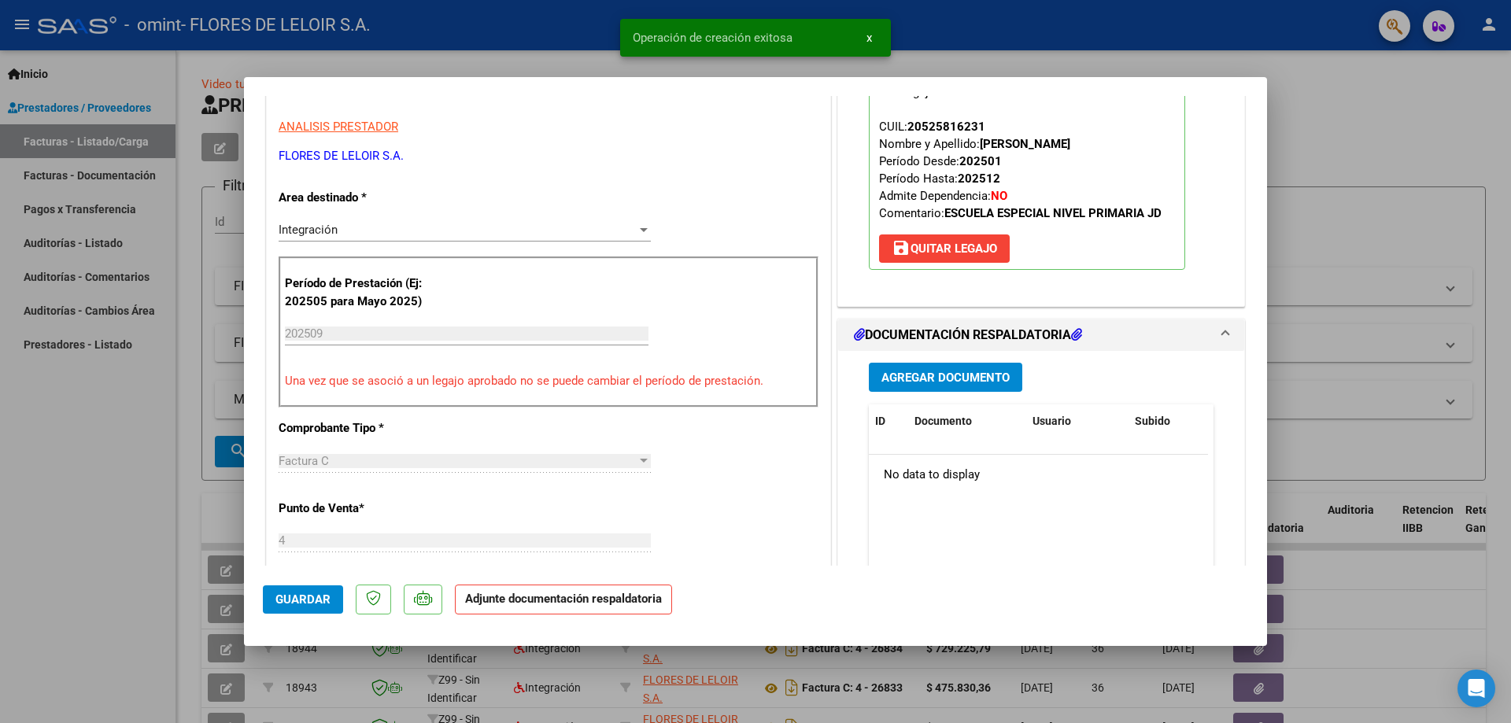
scroll to position [315, 0]
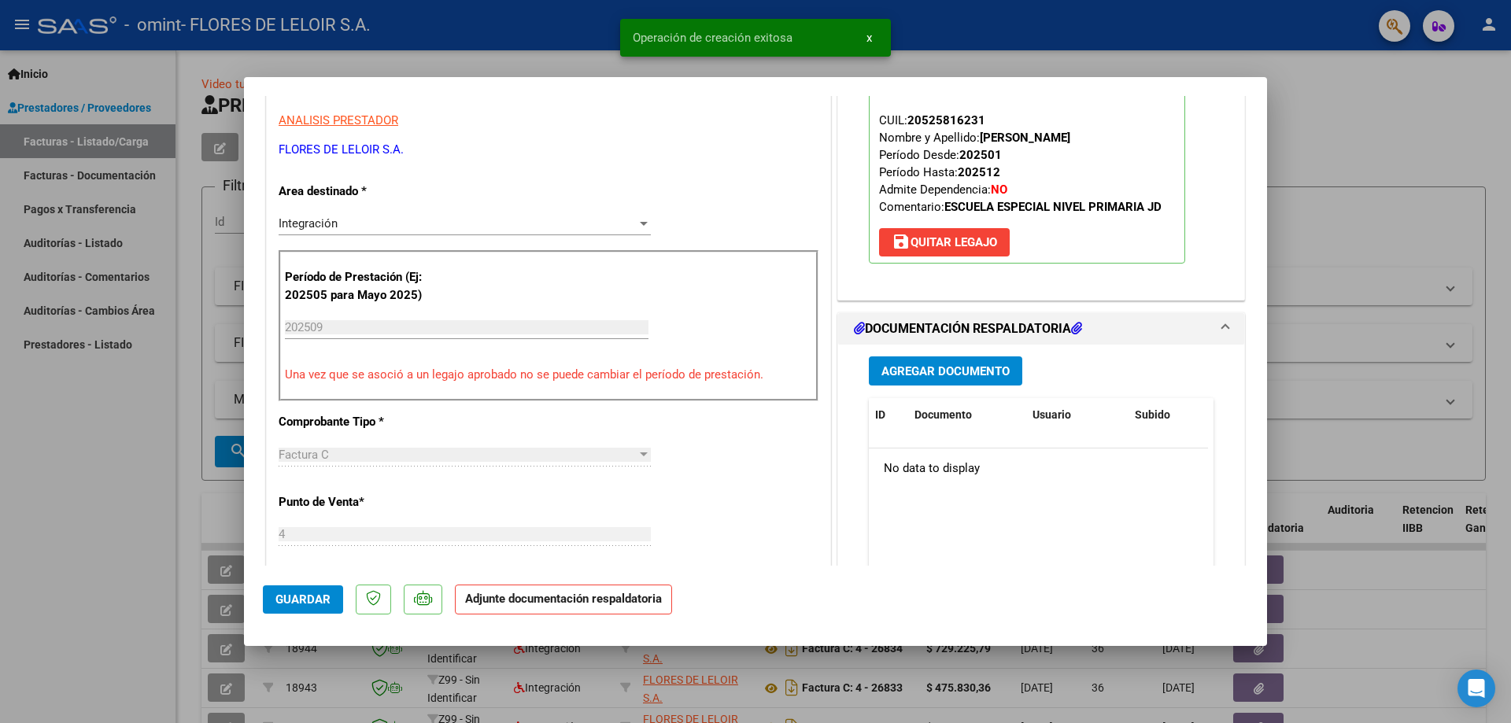
click at [903, 367] on span "Agregar Documento" at bounding box center [945, 371] width 128 height 14
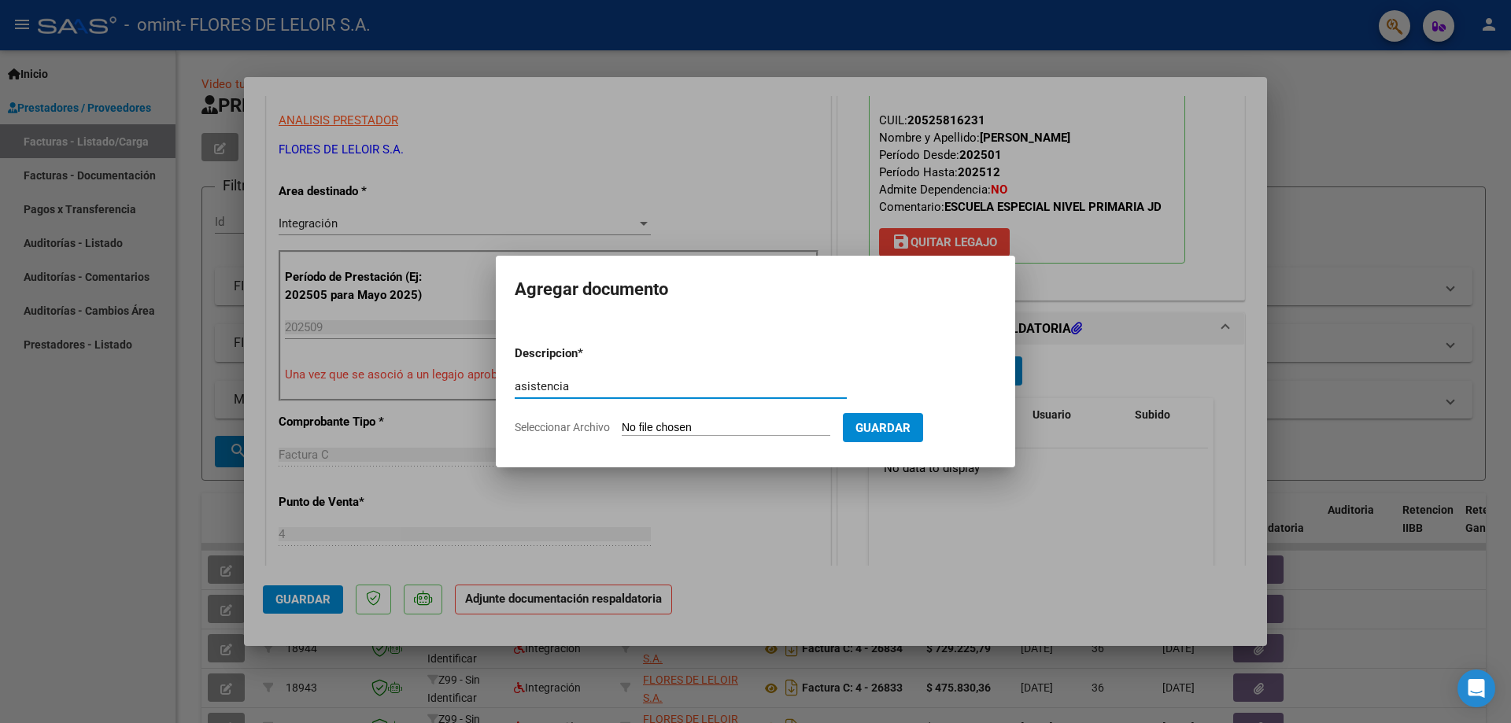
type input "asistencia"
click at [665, 428] on input "Seleccionar Archivo" at bounding box center [726, 428] width 209 height 15
type input "C:\fakepath\[PERSON_NAME] PLANILLA SEPTIEMBRE.pdf"
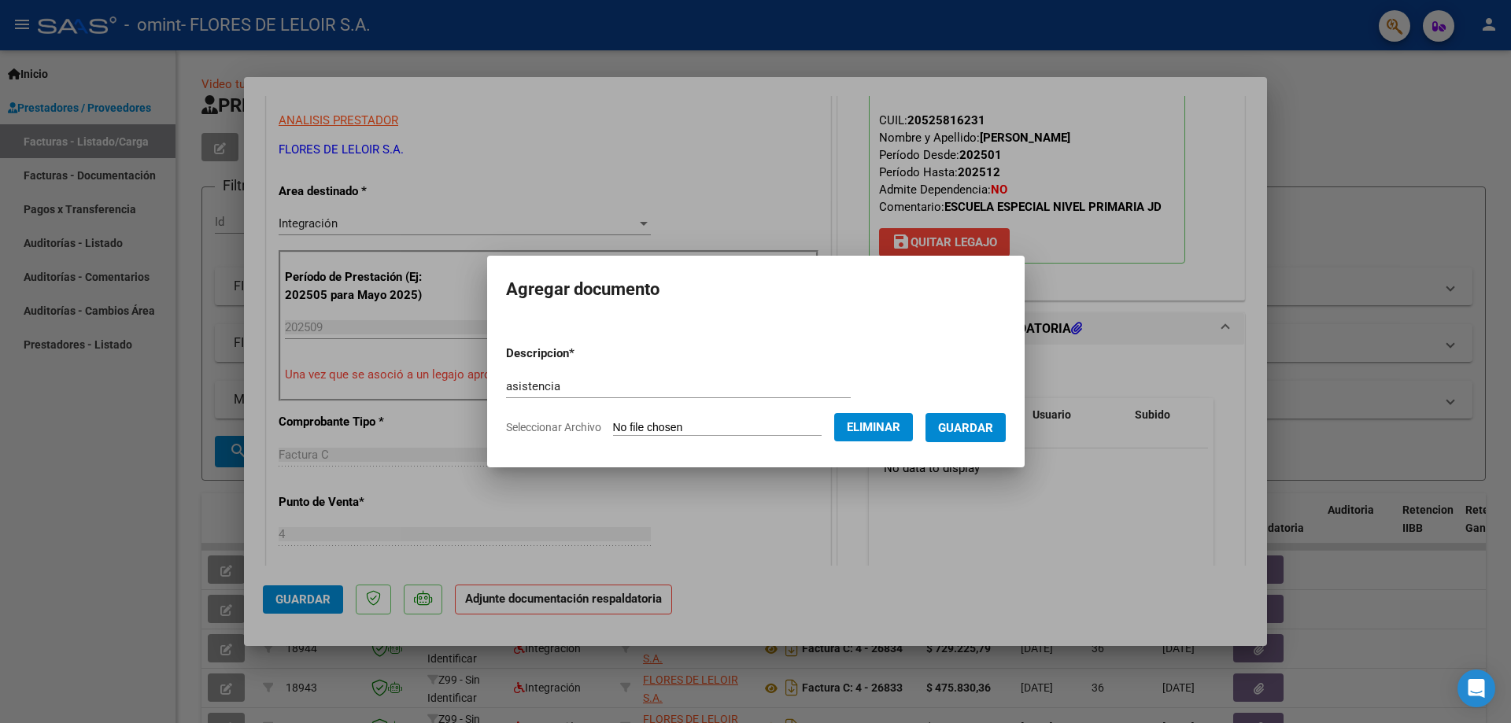
click at [979, 443] on form "Descripcion * asistencia Escriba aquí una descripcion Seleccionar Archivo Elimi…" at bounding box center [756, 390] width 500 height 115
click at [976, 435] on button "Guardar" at bounding box center [965, 427] width 80 height 29
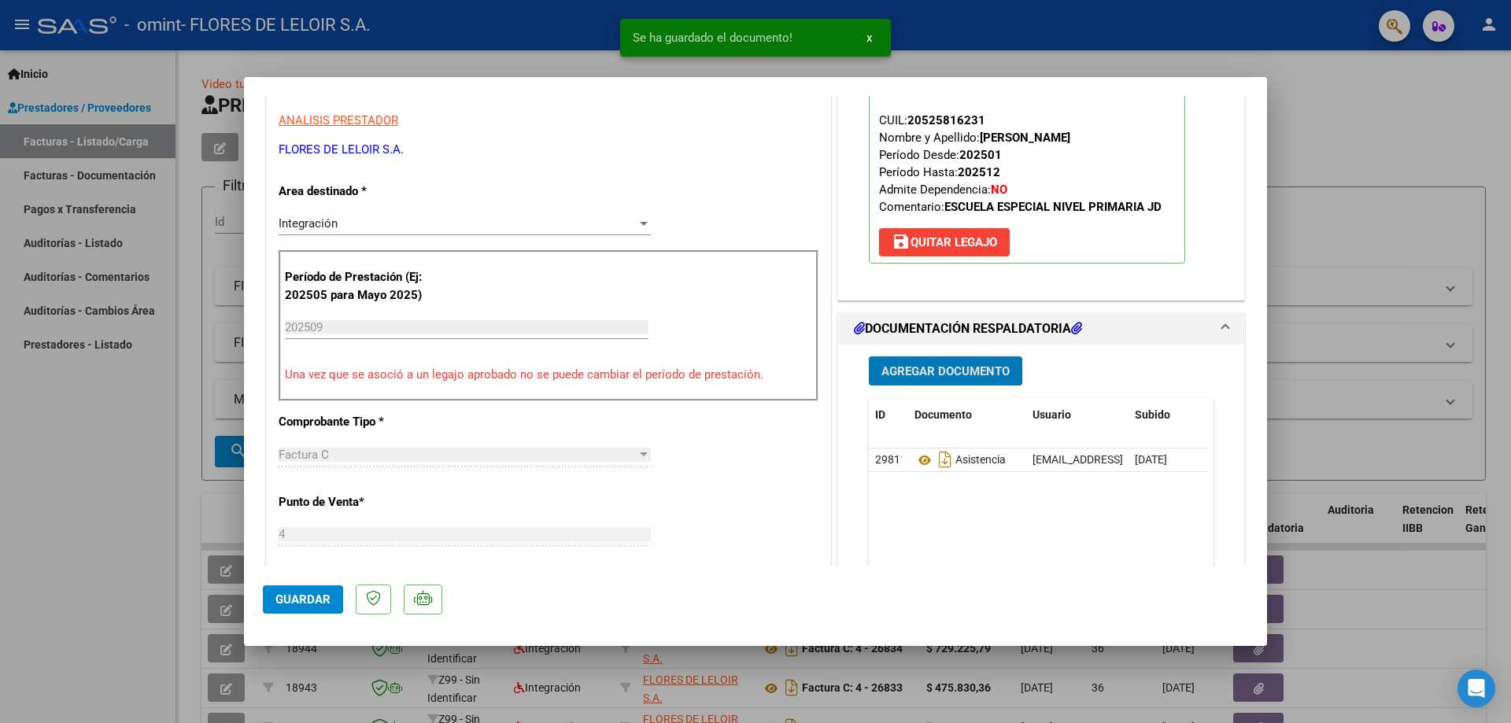
click at [319, 592] on button "Guardar" at bounding box center [303, 599] width 80 height 28
click at [197, 343] on div at bounding box center [755, 361] width 1511 height 723
type input "$ 0,00"
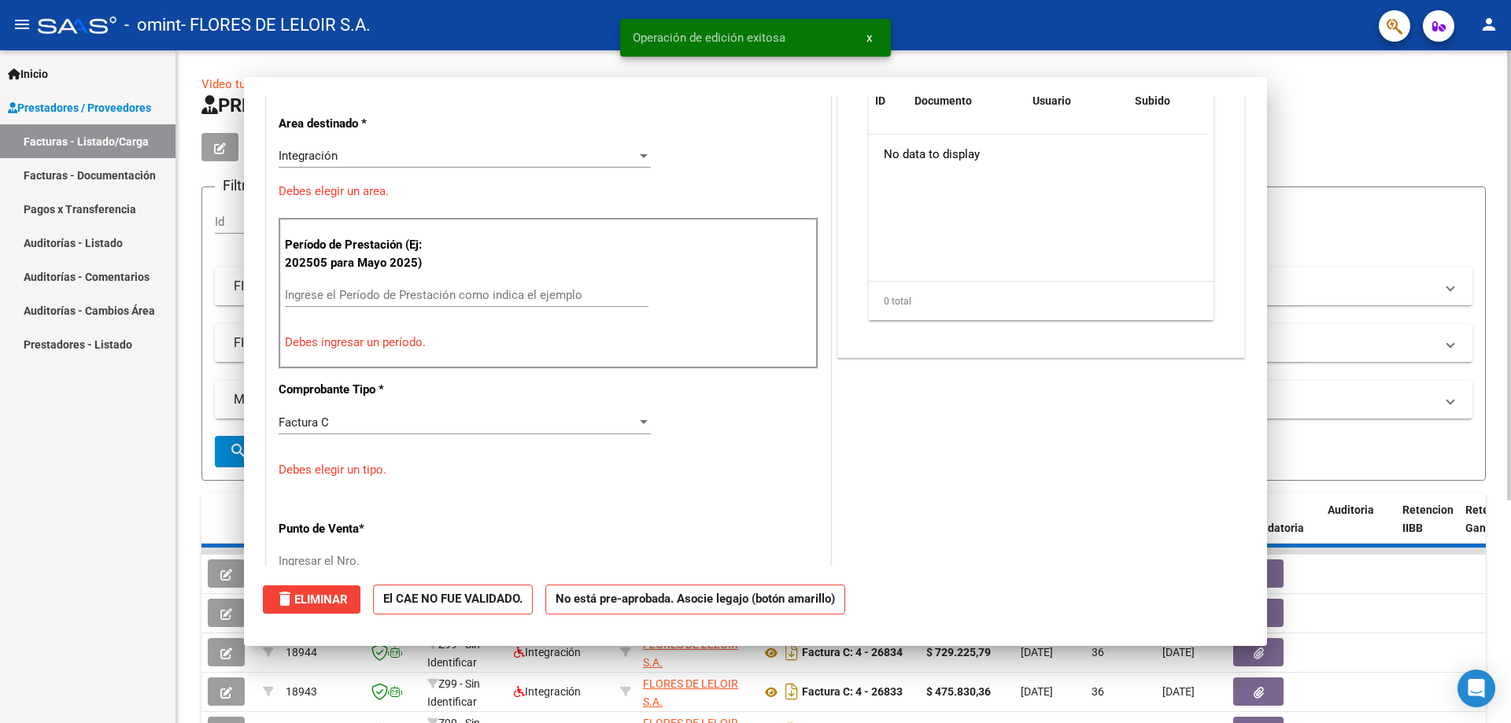
scroll to position [267, 0]
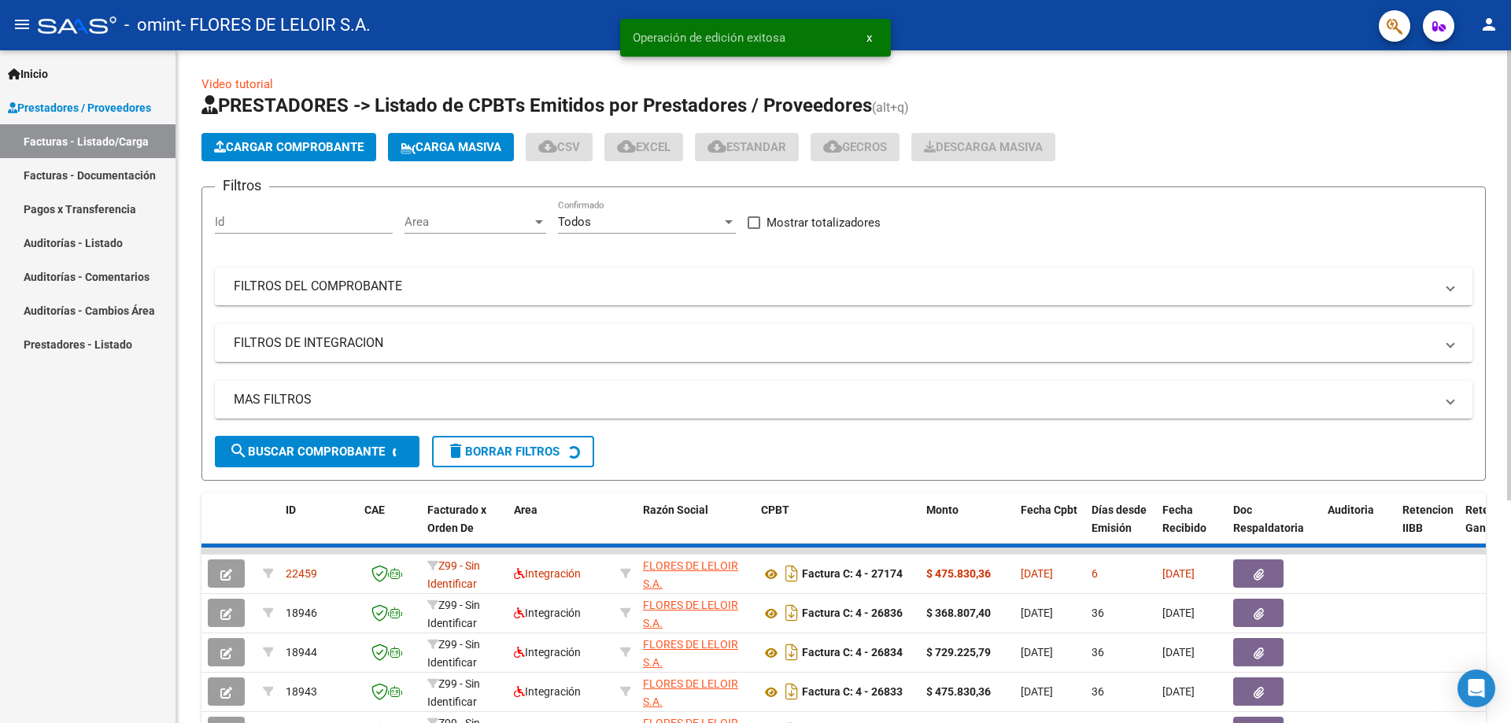
click at [252, 154] on button "Cargar Comprobante" at bounding box center [288, 147] width 175 height 28
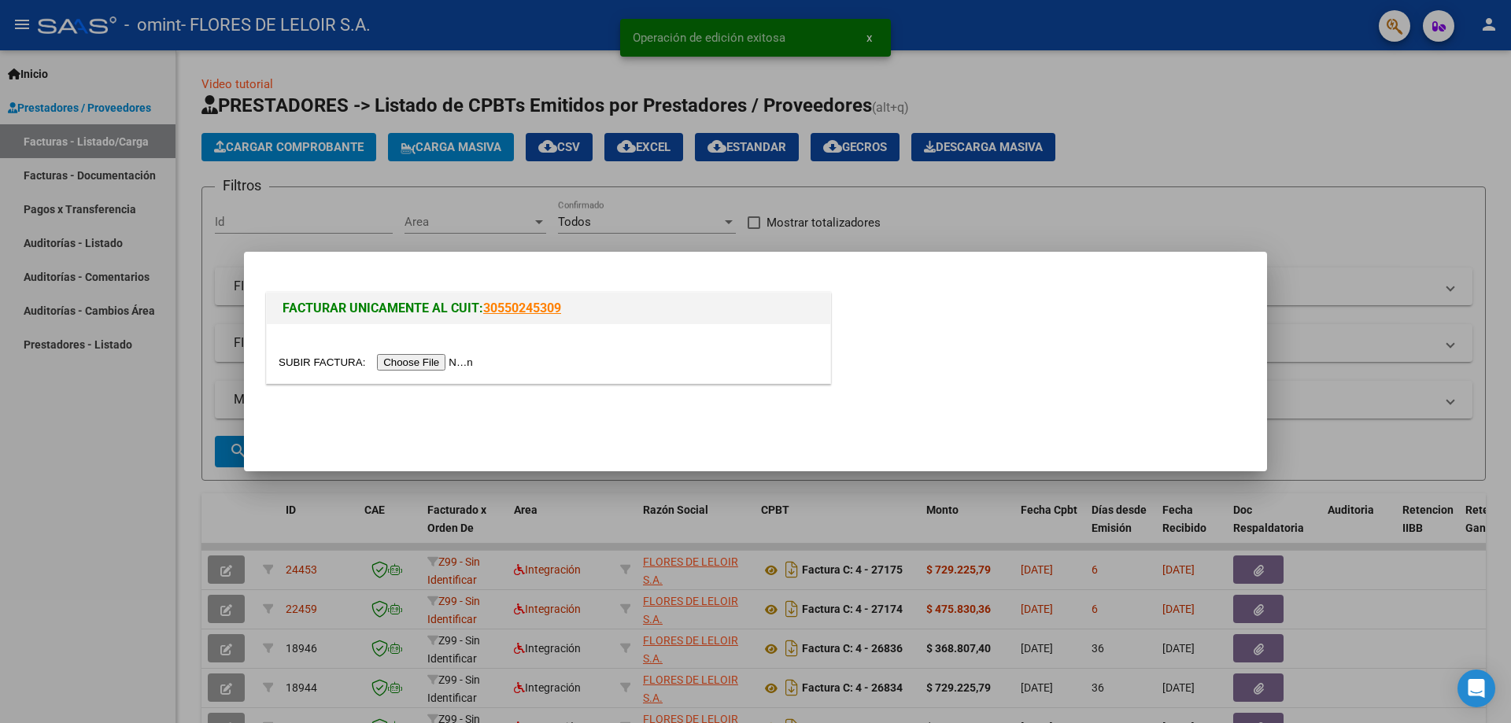
click at [415, 371] on input "file" at bounding box center [378, 362] width 199 height 17
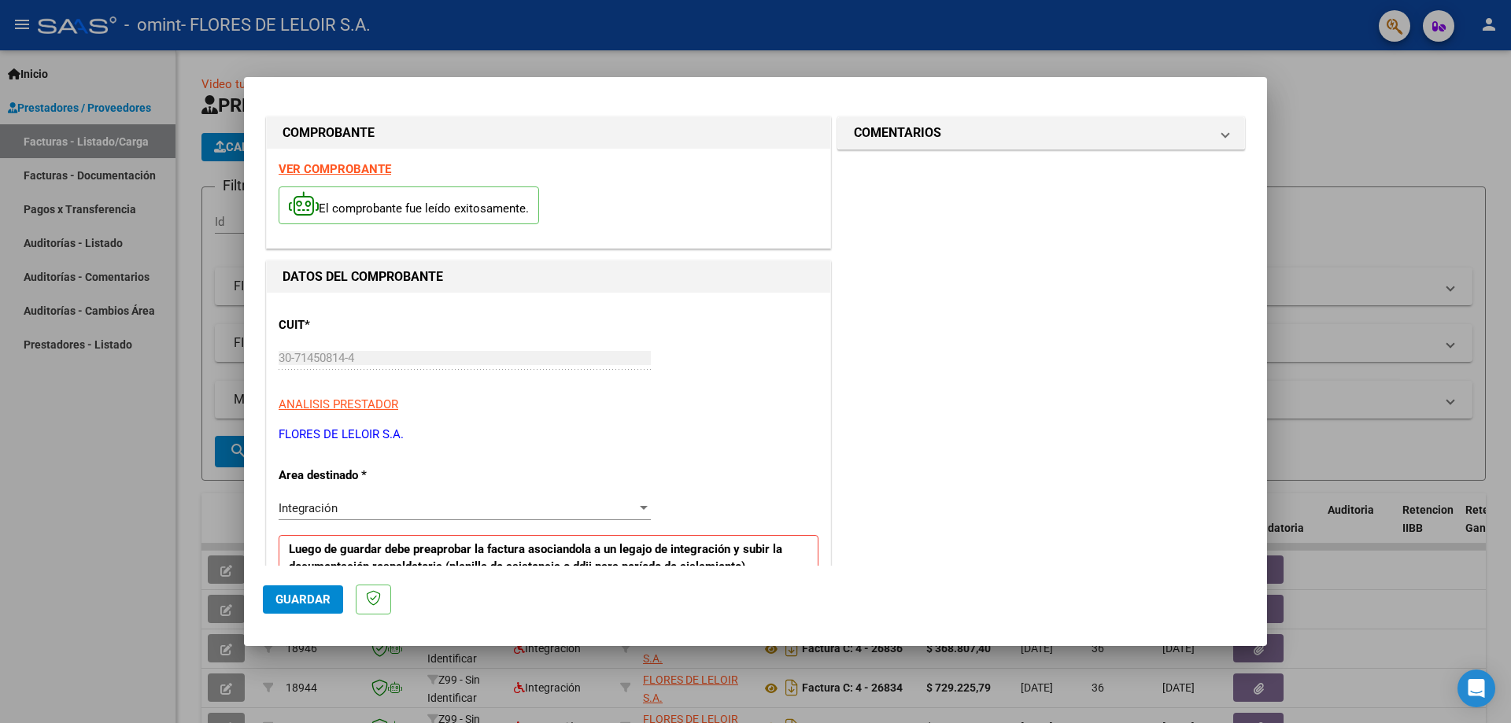
scroll to position [315, 0]
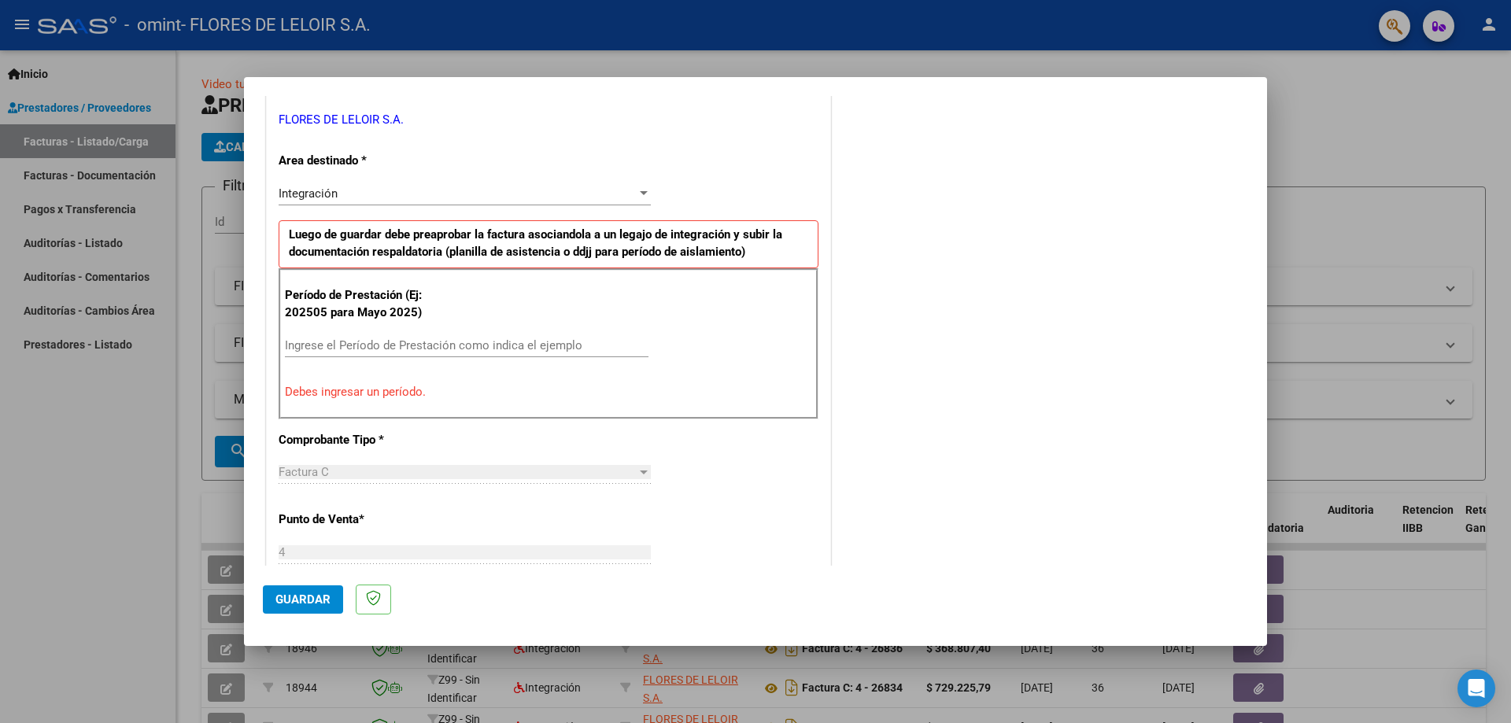
click at [466, 335] on div "Ingrese el Período de Prestación como indica el ejemplo" at bounding box center [467, 346] width 364 height 24
click at [464, 351] on input "Ingrese el Período de Prestación como indica el ejemplo" at bounding box center [467, 345] width 364 height 14
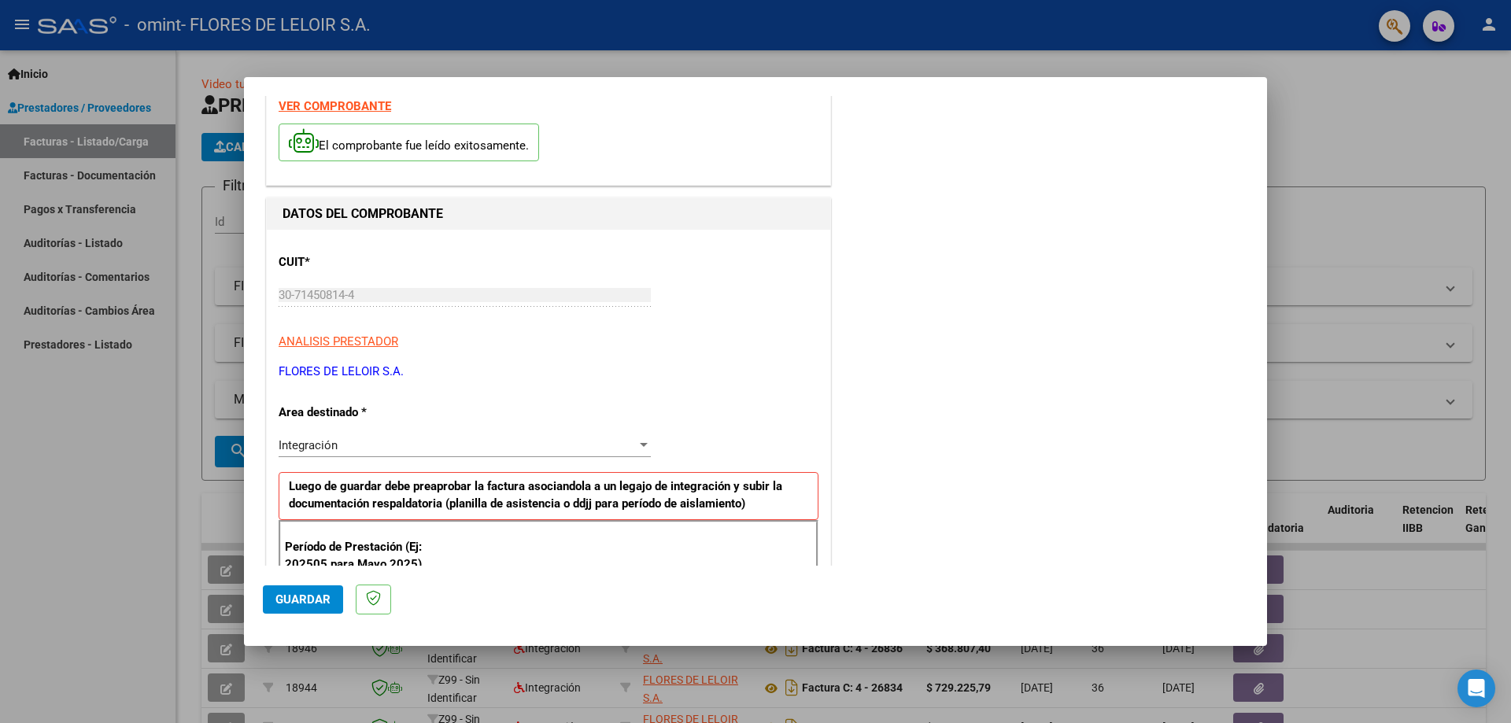
scroll to position [0, 0]
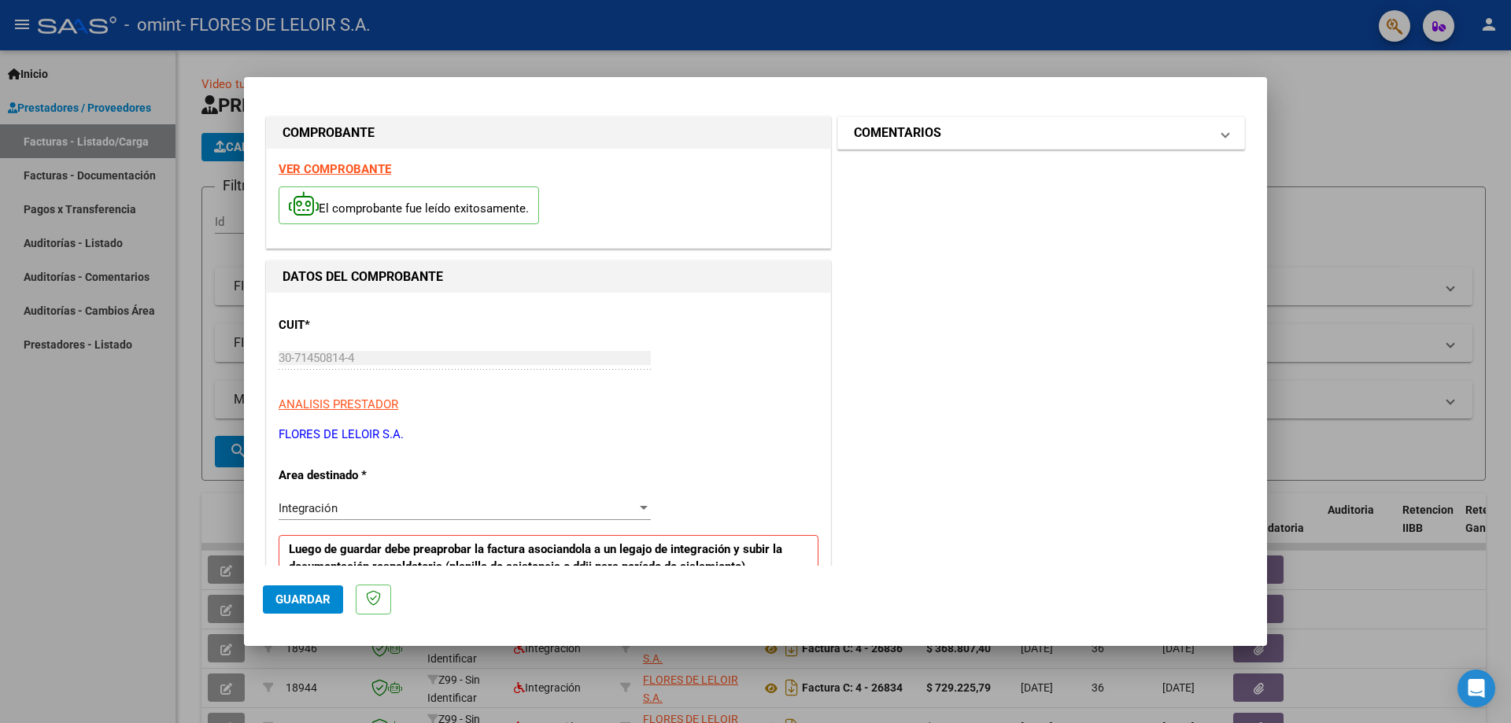
type input "202509"
click at [1015, 141] on mat-panel-title "COMENTARIOS" at bounding box center [1032, 133] width 356 height 19
click at [969, 196] on div "Comentarios del Prestador / Gerenciador:" at bounding box center [1041, 225] width 345 height 101
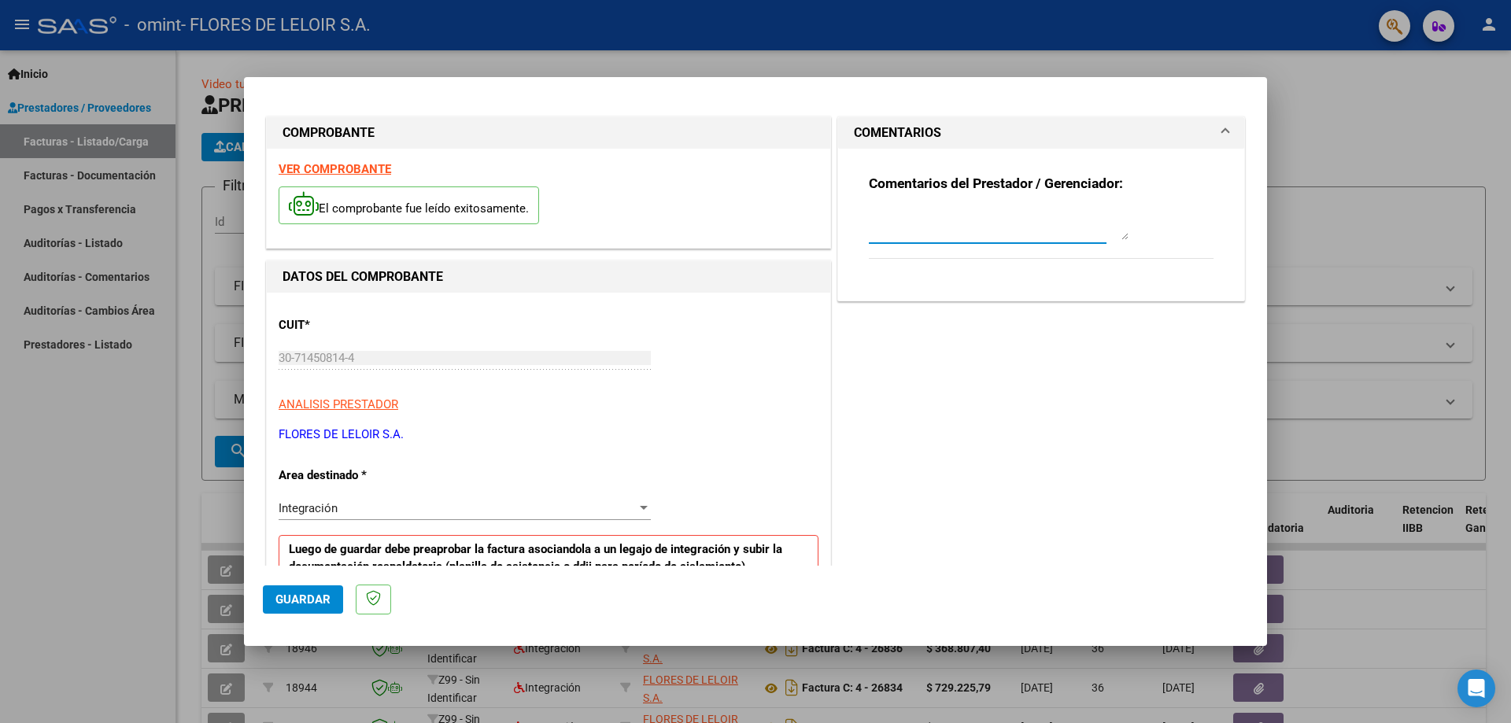
click at [961, 212] on textarea at bounding box center [999, 224] width 260 height 31
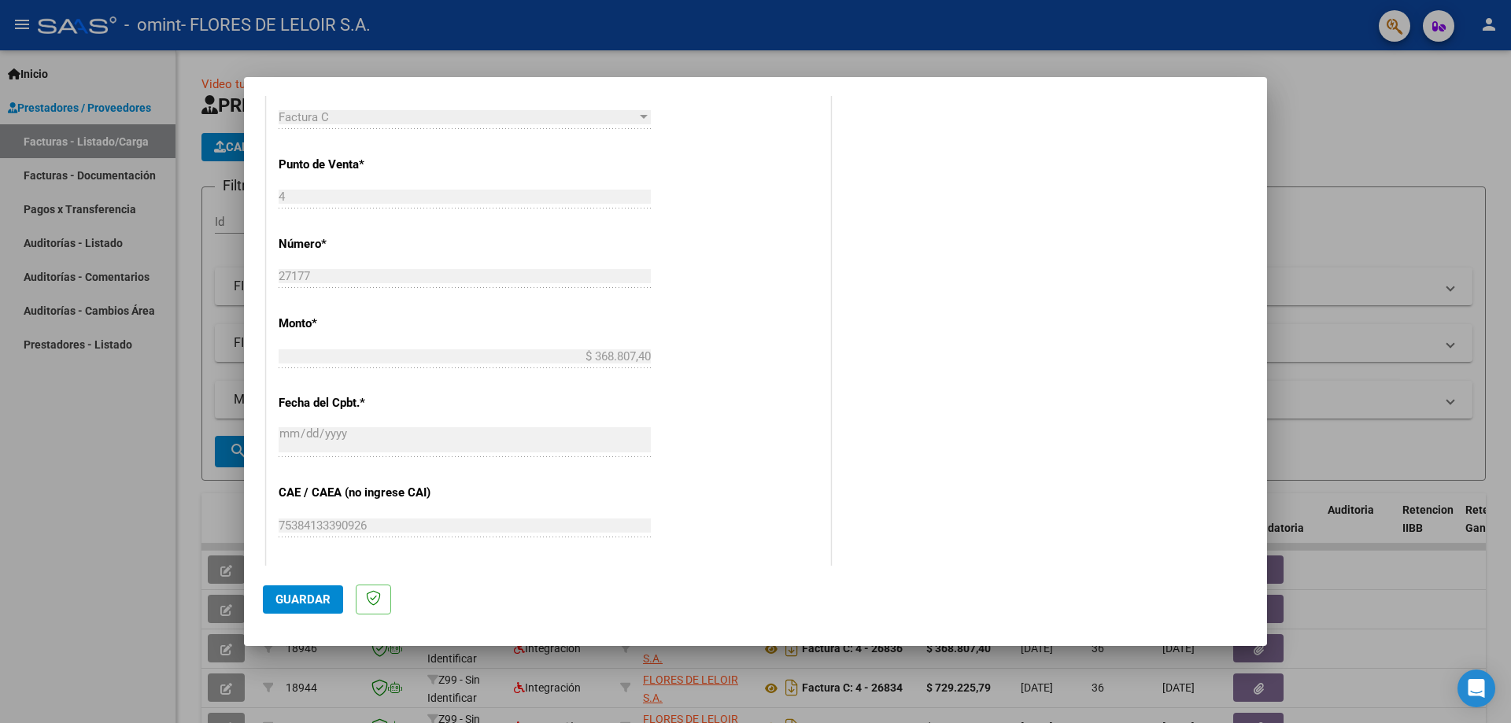
scroll to position [629, 0]
type textarea "urcola valentin [DATE]"
click at [333, 584] on mat-dialog-actions "Guardar" at bounding box center [755, 597] width 985 height 62
click at [336, 589] on button "Guardar" at bounding box center [303, 599] width 80 height 28
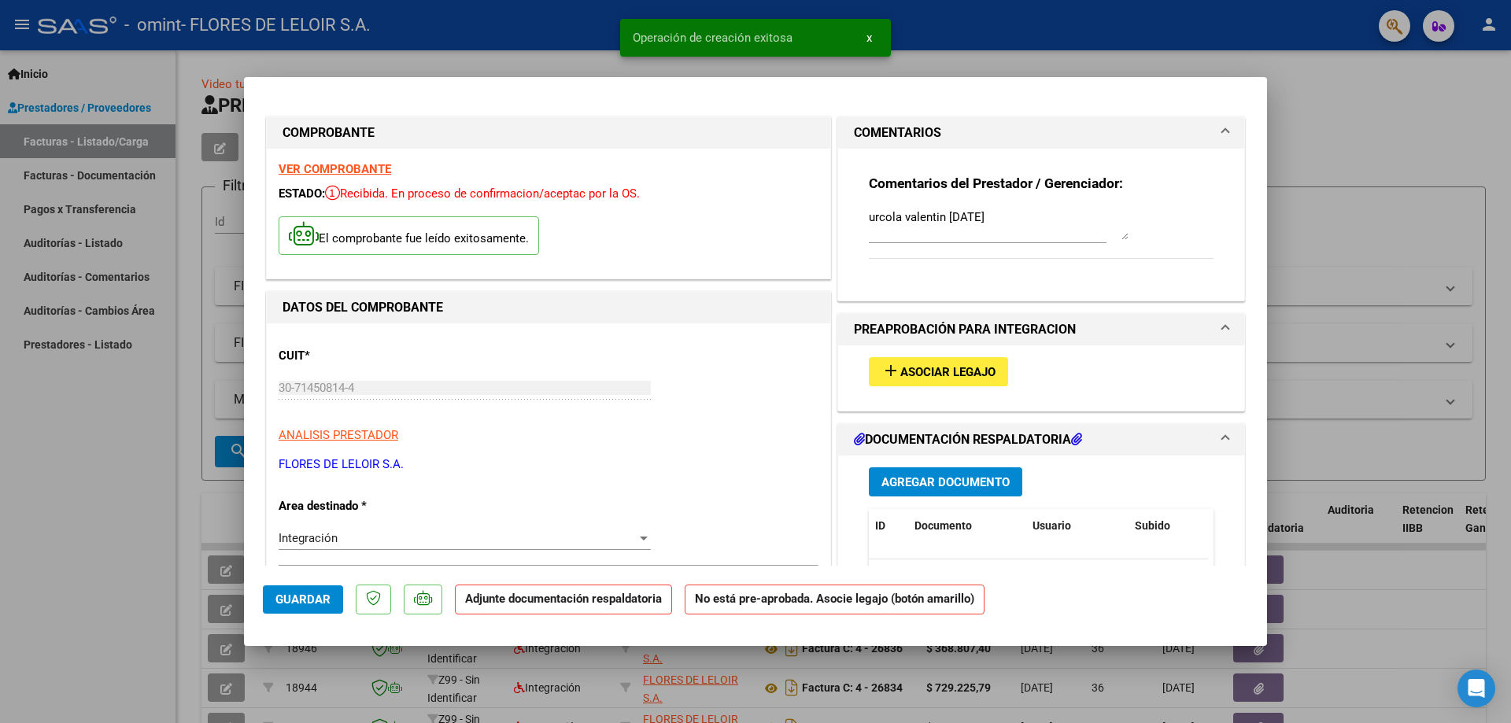
click at [918, 378] on span "Asociar Legajo" at bounding box center [947, 372] width 95 height 14
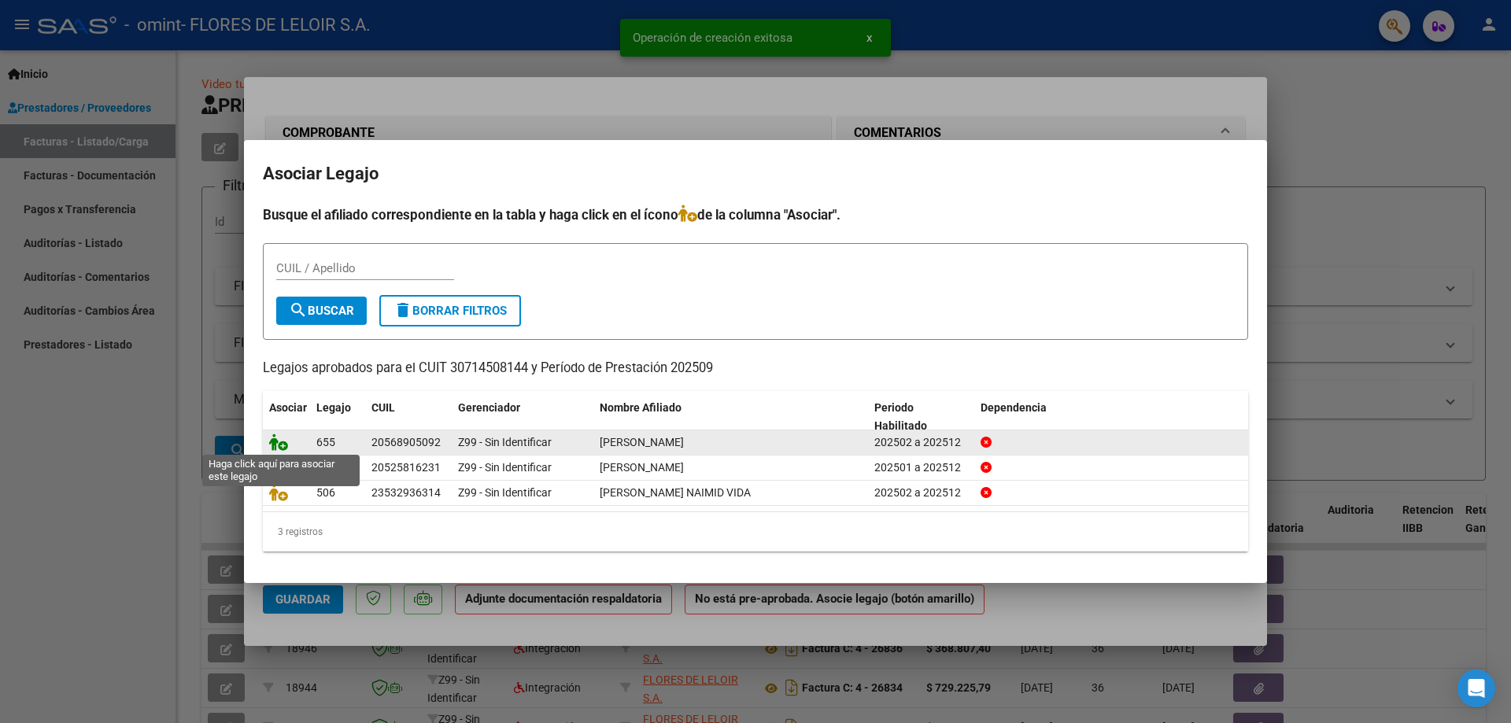
click at [279, 442] on icon at bounding box center [278, 442] width 19 height 17
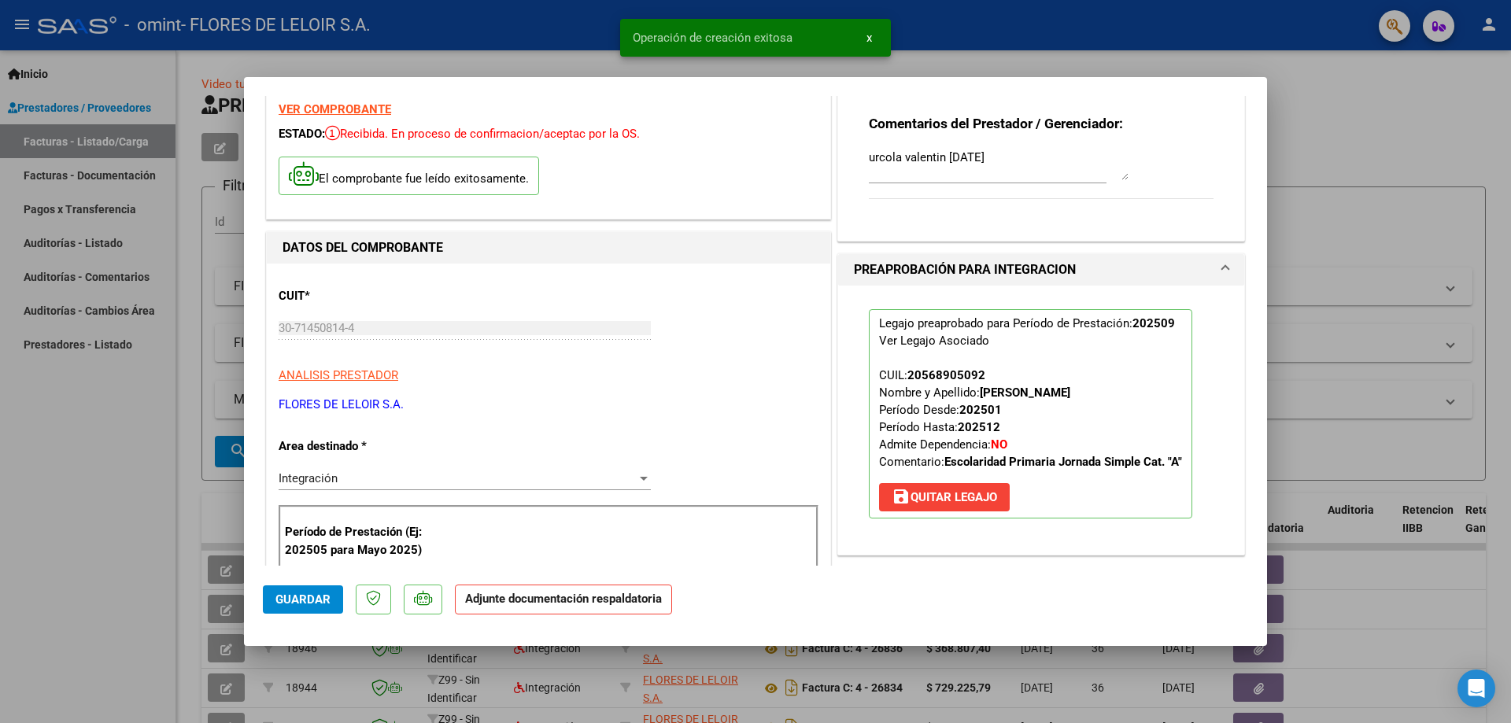
scroll to position [315, 0]
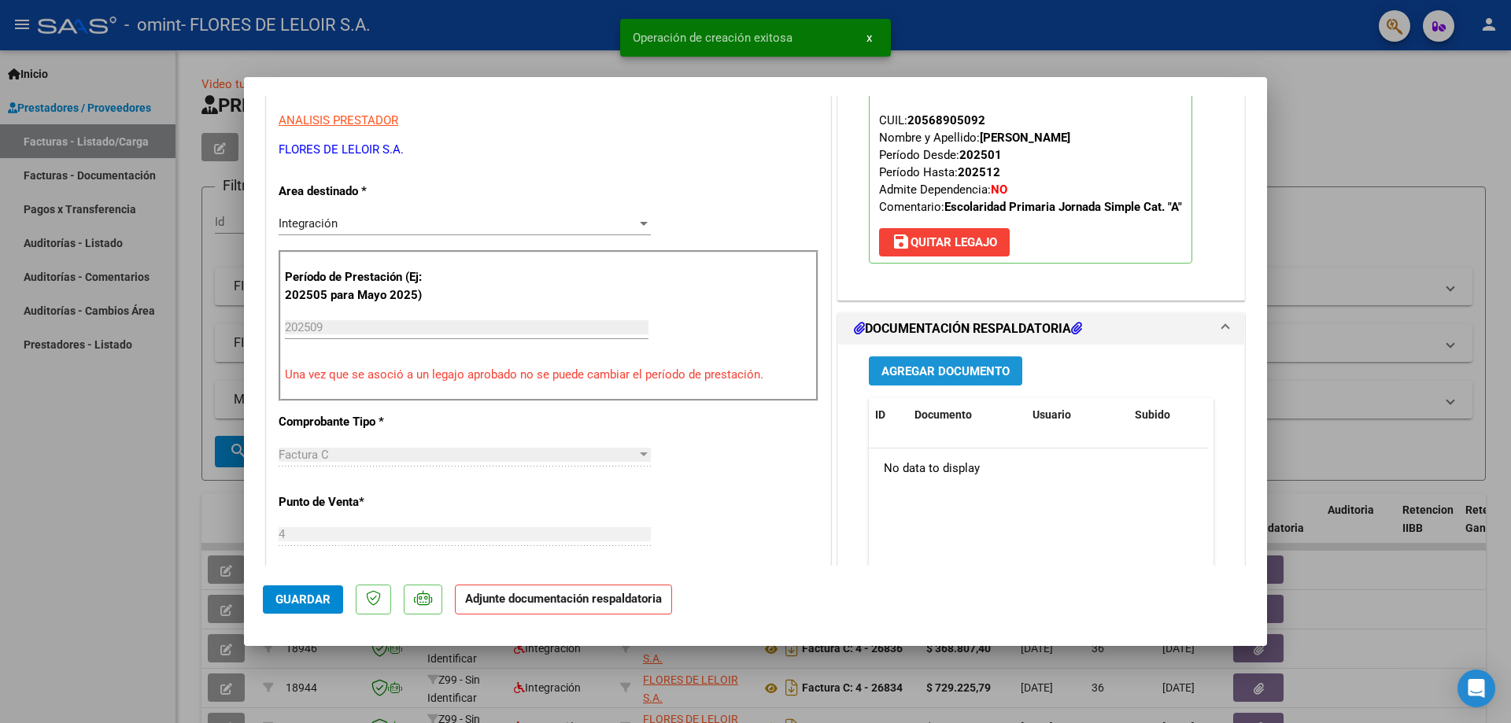
click at [922, 373] on span "Agregar Documento" at bounding box center [945, 371] width 128 height 14
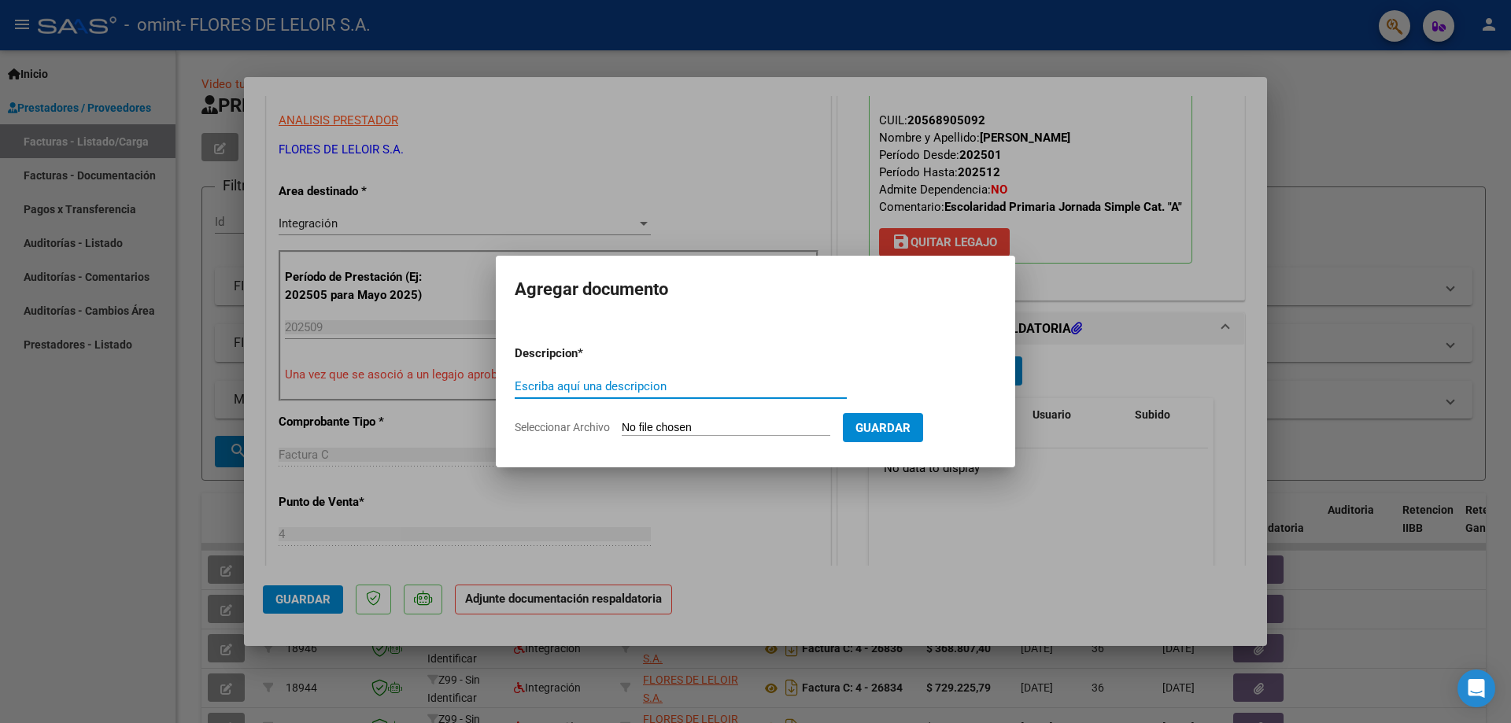
type input "s"
type input "asistencia"
drag, startPoint x: 713, startPoint y: 441, endPoint x: 720, endPoint y: 426, distance: 15.8
click at [713, 440] on form "Descripcion * asistencia Escriba aquí una descripcion Seleccionar Archivo Guard…" at bounding box center [756, 390] width 482 height 115
click at [721, 424] on input "Seleccionar Archivo" at bounding box center [726, 428] width 209 height 15
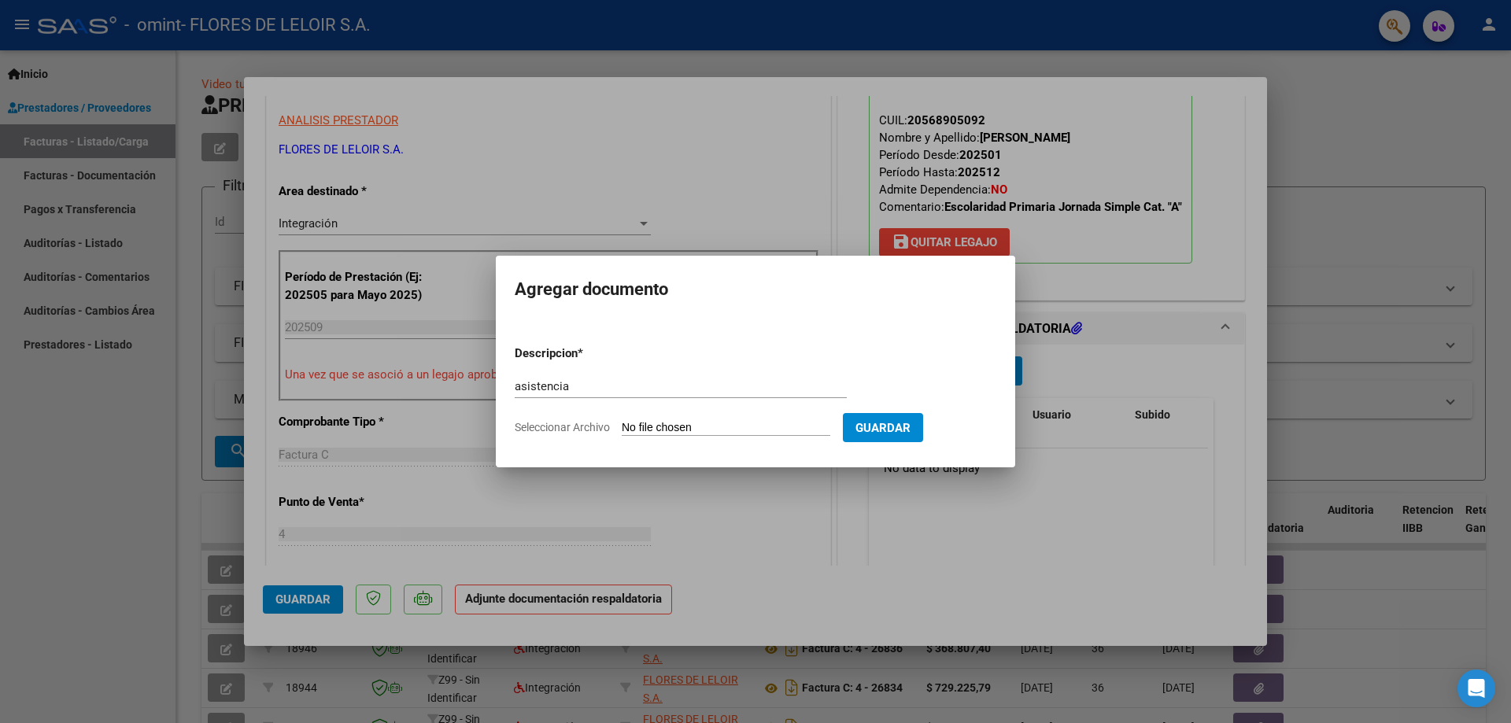
type input "C:\fakepath\[PERSON_NAME] SEPTIEMBRE.pdf"
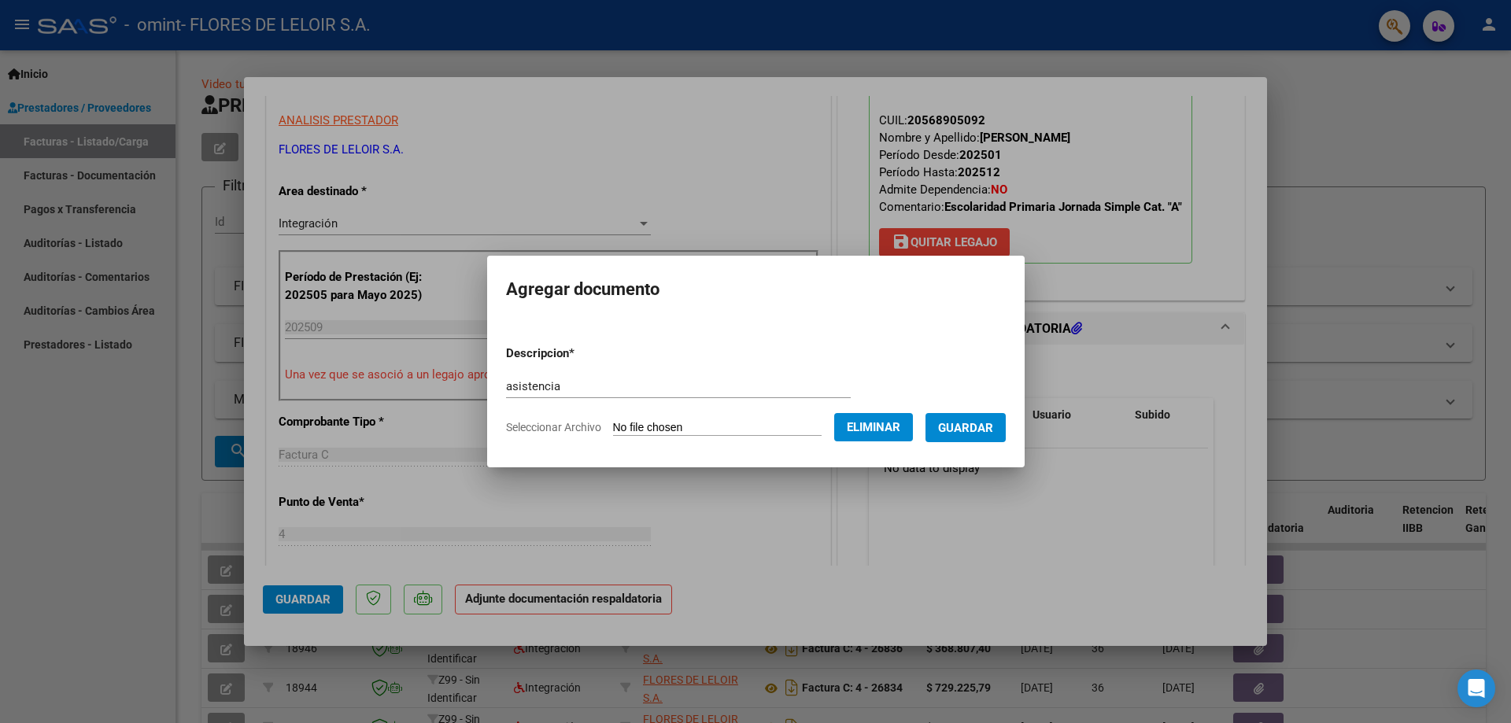
click at [974, 431] on span "Guardar" at bounding box center [965, 428] width 55 height 14
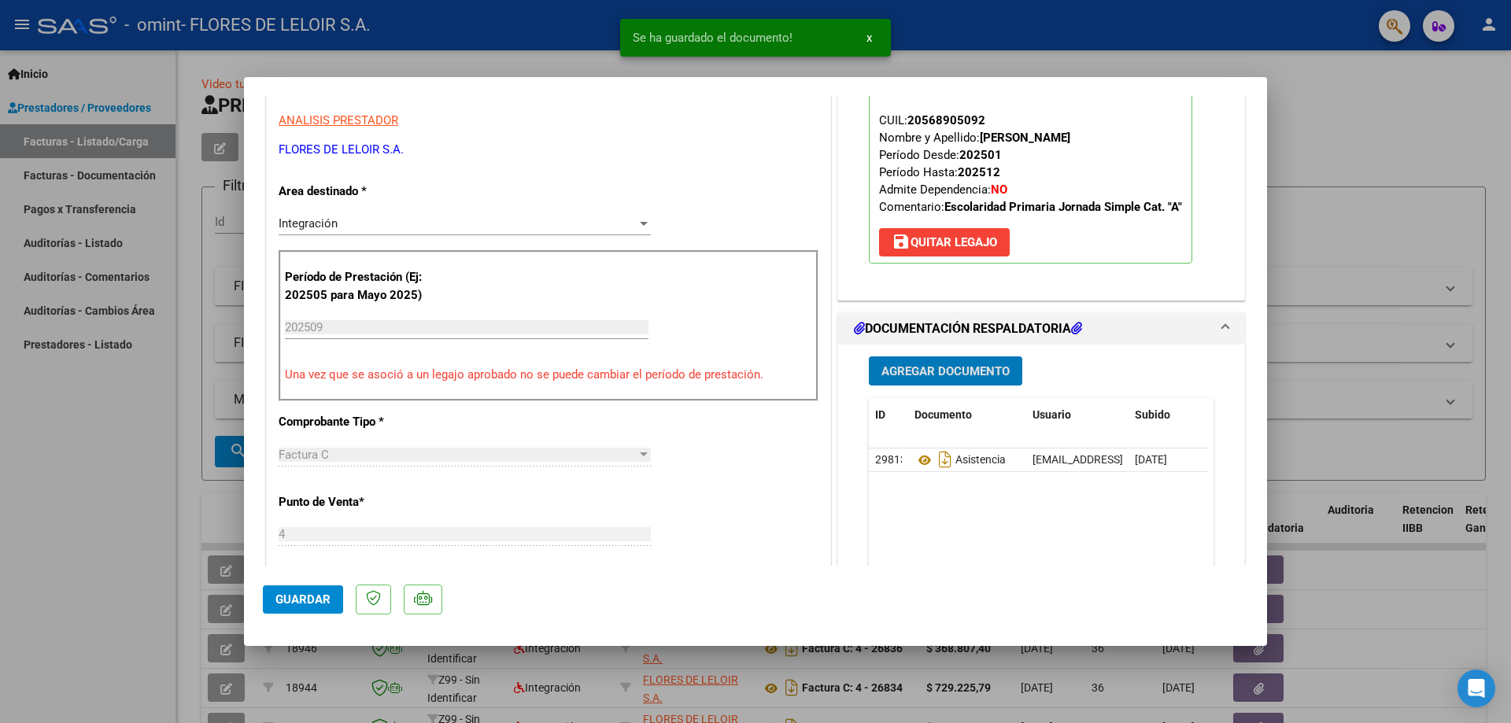
click at [279, 606] on span "Guardar" at bounding box center [302, 599] width 55 height 14
click at [179, 463] on div at bounding box center [755, 361] width 1511 height 723
type input "$ 0,00"
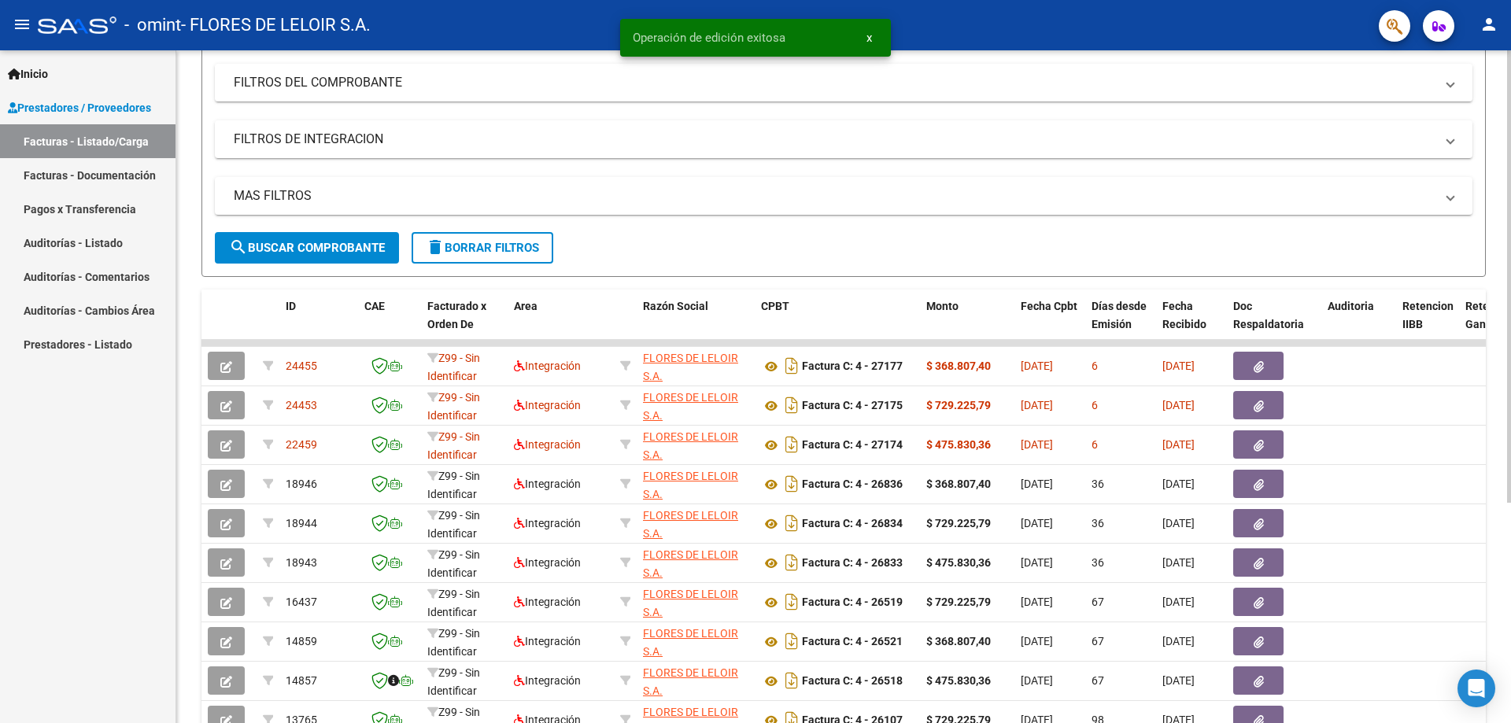
scroll to position [328, 0]
